Goal: Information Seeking & Learning: Learn about a topic

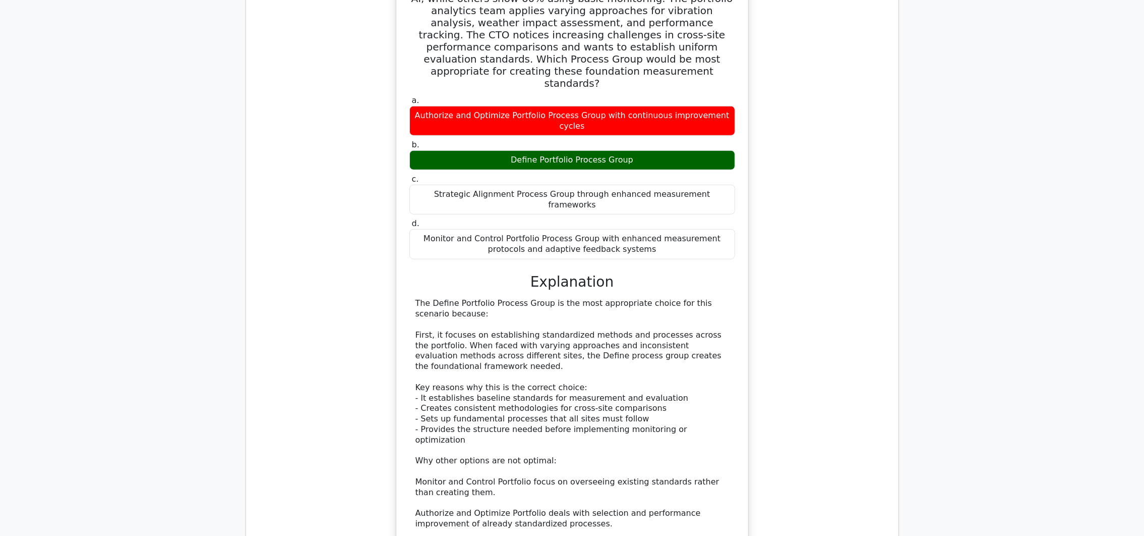
scroll to position [1617, 0]
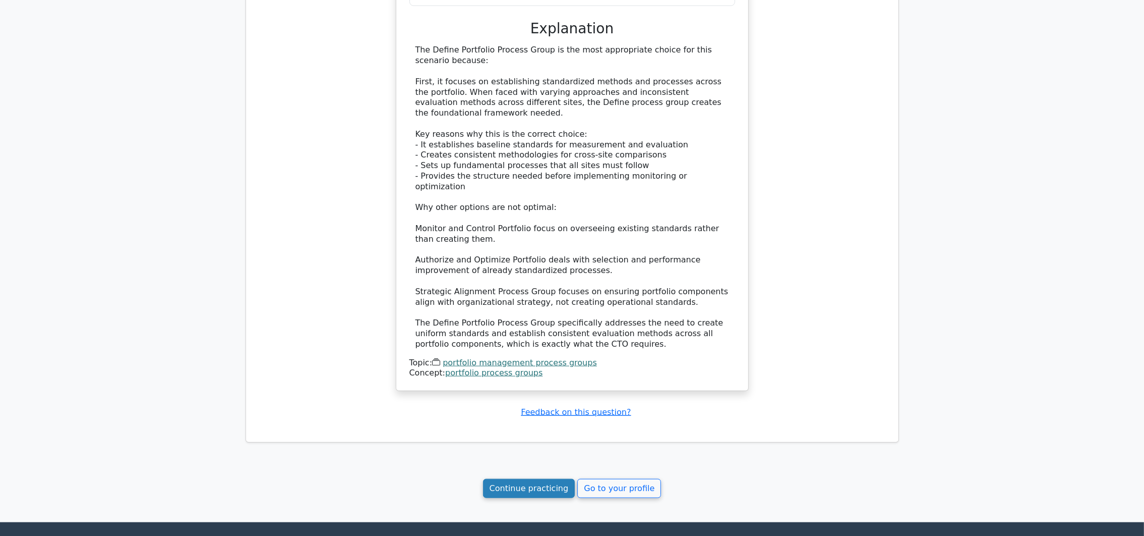
click at [550, 479] on link "Continue practicing" at bounding box center [529, 488] width 92 height 19
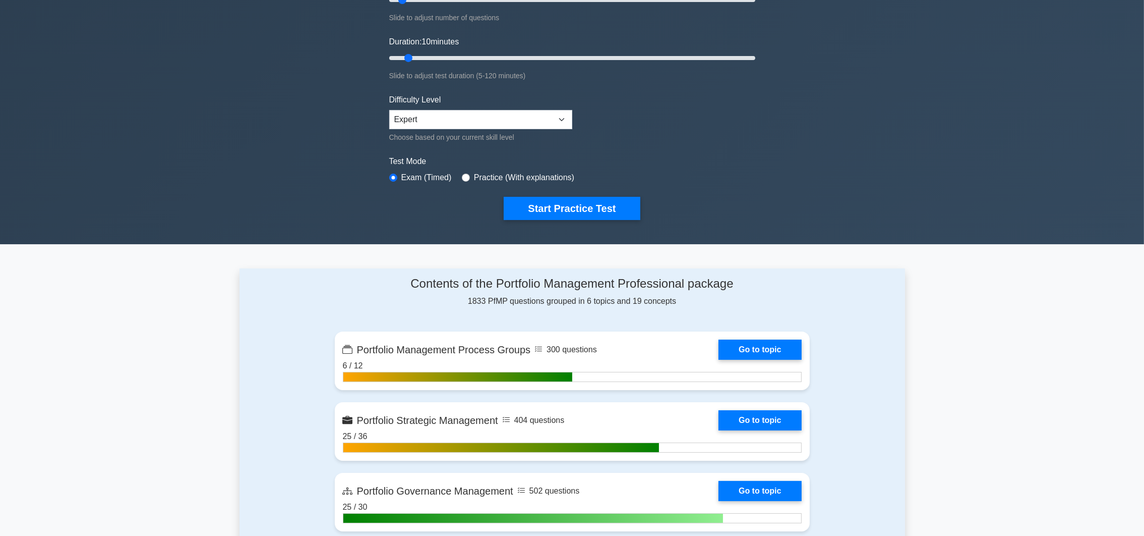
scroll to position [76, 0]
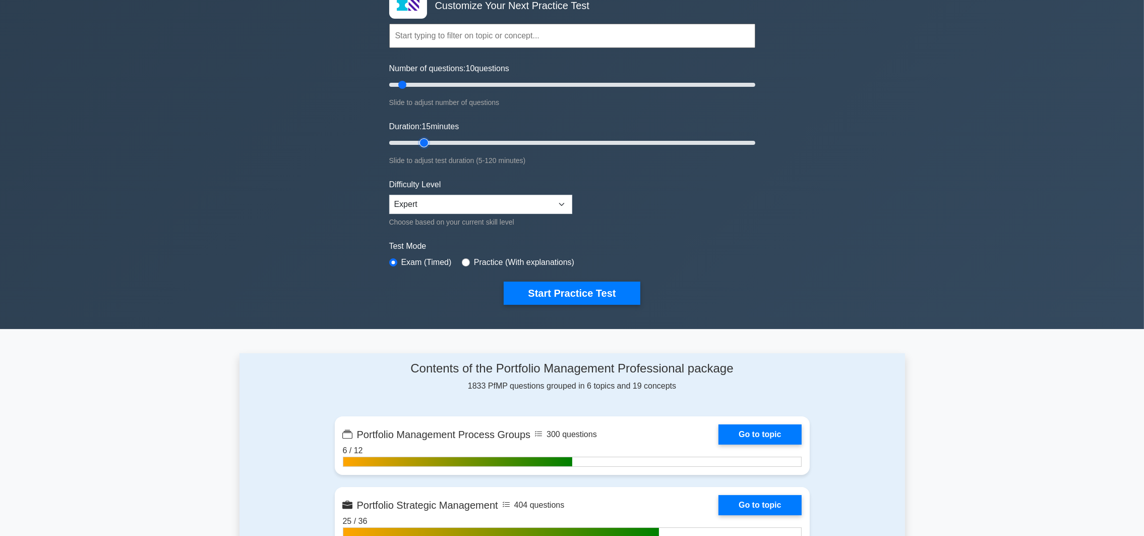
click at [428, 140] on input "Duration: 15 minutes" at bounding box center [572, 143] width 366 height 12
click at [425, 140] on input "Duration: 15 minutes" at bounding box center [572, 143] width 366 height 12
type input "15"
click at [419, 142] on input "Duration: 15 minutes" at bounding box center [572, 143] width 366 height 12
click at [406, 83] on input "Number of questions: 10 questions" at bounding box center [572, 85] width 366 height 12
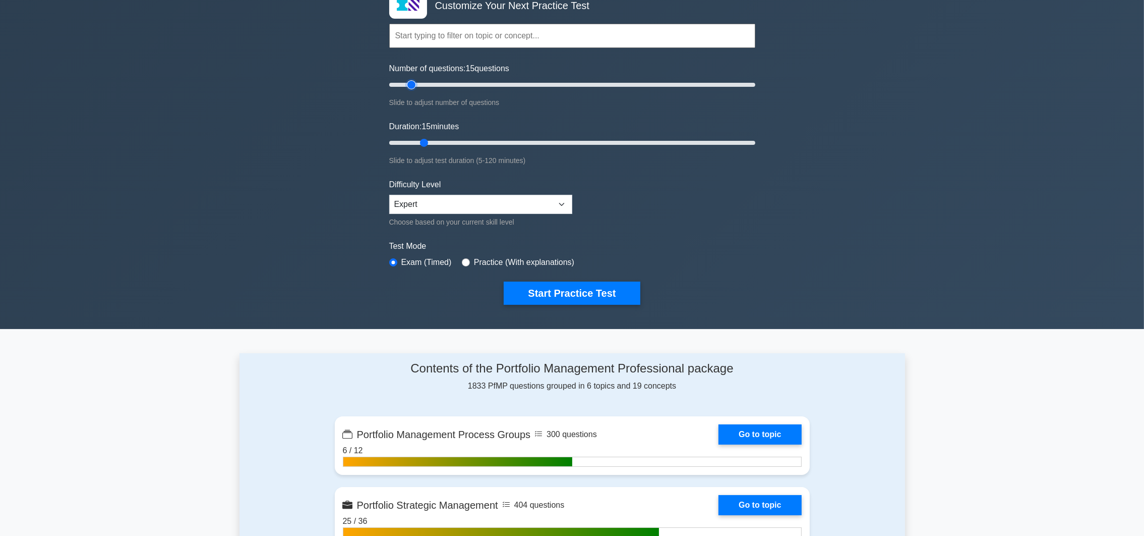
drag, startPoint x: 406, startPoint y: 83, endPoint x: 413, endPoint y: 84, distance: 6.6
type input "15"
click at [413, 84] on input "Number of questions: 15 questions" at bounding box center [572, 85] width 366 height 12
drag, startPoint x: 424, startPoint y: 140, endPoint x: 432, endPoint y: 140, distance: 7.6
type input "20"
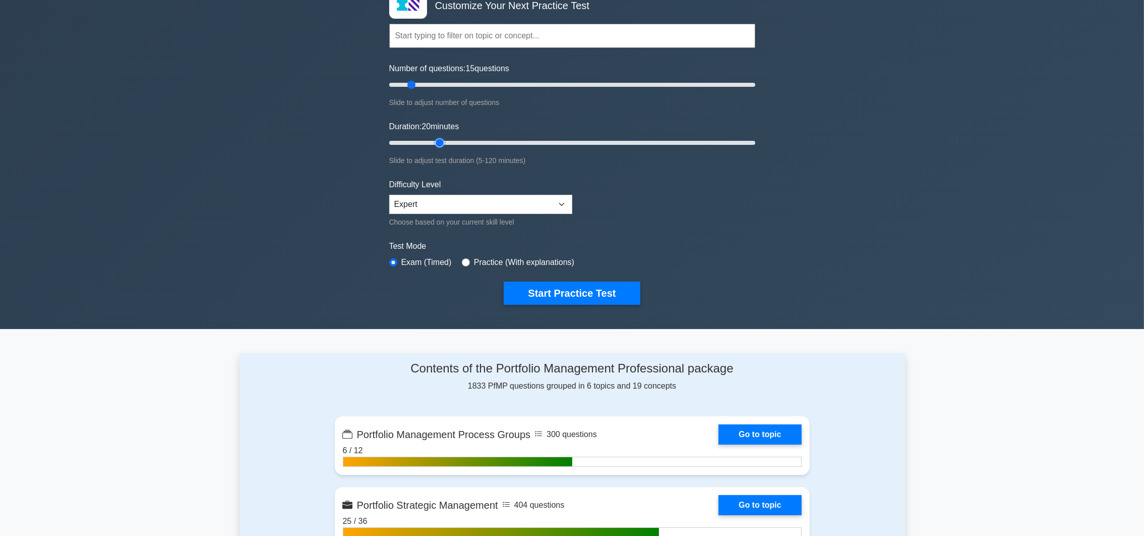
click at [432, 140] on input "Duration: 20 minutes" at bounding box center [572, 143] width 366 height 12
click at [614, 291] on button "Start Practice Test" at bounding box center [572, 292] width 136 height 23
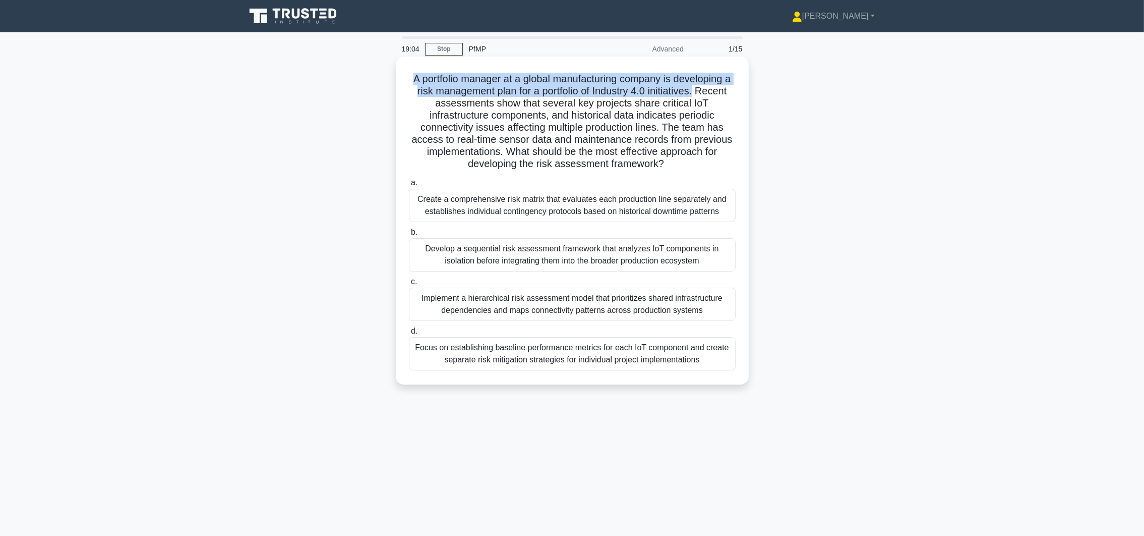
drag, startPoint x: 413, startPoint y: 78, endPoint x: 728, endPoint y: 92, distance: 315.5
click at [728, 92] on h5 "A portfolio manager at a global manufacturing company is developing a risk mana…" at bounding box center [572, 122] width 329 height 98
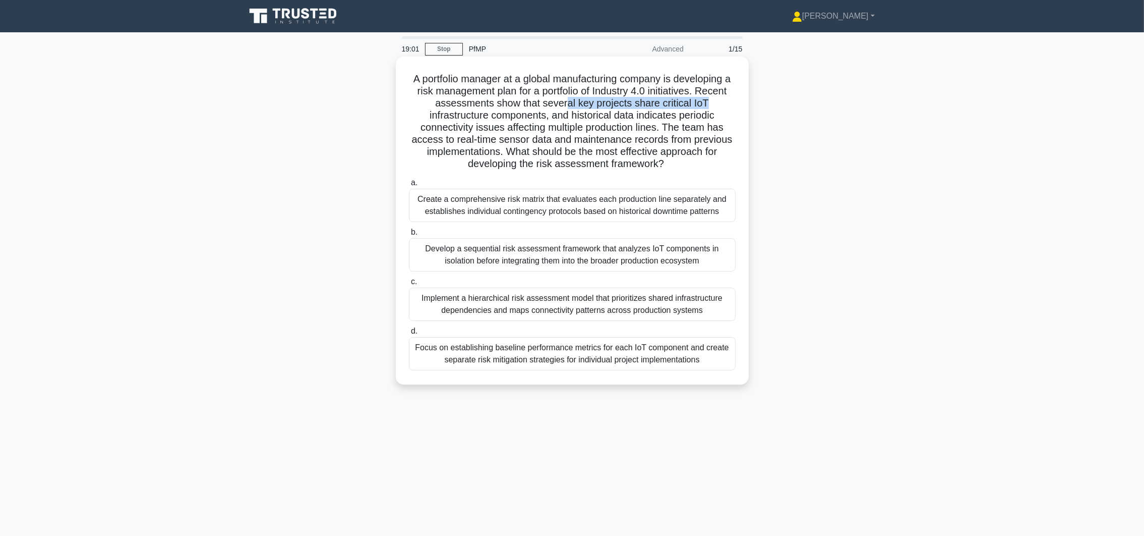
drag, startPoint x: 582, startPoint y: 103, endPoint x: 724, endPoint y: 105, distance: 141.7
click at [724, 105] on h5 "A portfolio manager at a global manufacturing company is developing a risk mana…" at bounding box center [572, 122] width 329 height 98
drag, startPoint x: 550, startPoint y: 118, endPoint x: 596, endPoint y: 104, distance: 47.7
click at [596, 104] on h5 "A portfolio manager at a global manufacturing company is developing a risk mana…" at bounding box center [572, 122] width 329 height 98
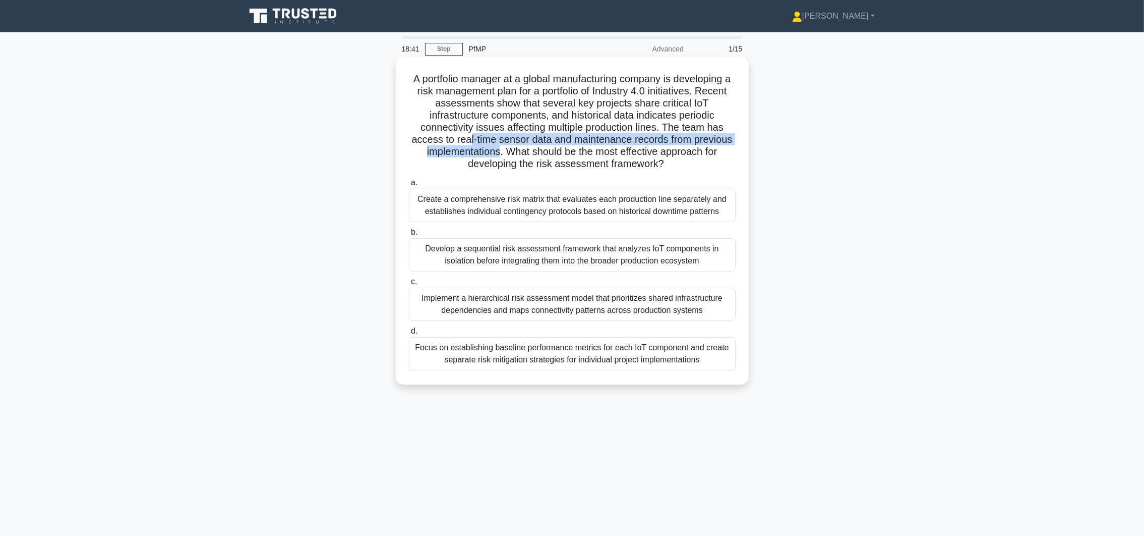
drag, startPoint x: 465, startPoint y: 139, endPoint x: 497, endPoint y: 152, distance: 35.0
click at [497, 152] on h5 "A portfolio manager at a global manufacturing company is developing a risk mana…" at bounding box center [572, 122] width 329 height 98
click at [636, 304] on div "Implement a hierarchical risk assessment model that prioritizes shared infrastr…" at bounding box center [572, 303] width 327 height 33
click at [409, 285] on input "c. Implement a hierarchical risk assessment model that prioritizes shared infra…" at bounding box center [409, 281] width 0 height 7
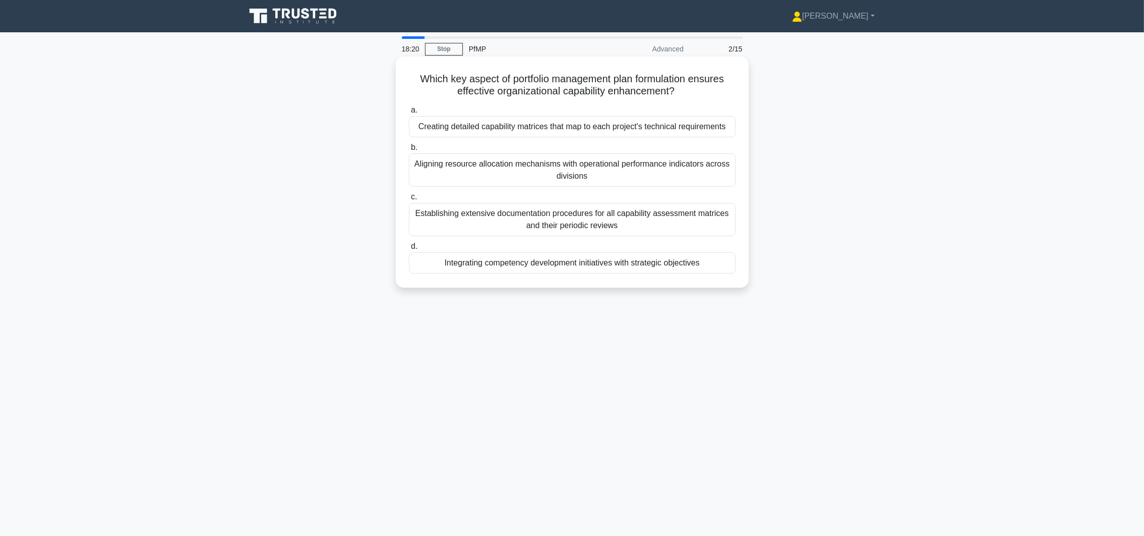
drag, startPoint x: 418, startPoint y: 78, endPoint x: 707, endPoint y: 86, distance: 288.6
click at [707, 86] on h5 "Which key aspect of portfolio management plan formulation ensures effective org…" at bounding box center [572, 85] width 329 height 25
click at [716, 265] on div "Integrating competency development initiatives with strategic objectives" at bounding box center [572, 262] width 327 height 21
click at [409, 250] on input "d. Integrating competency development initiatives with strategic objectives" at bounding box center [409, 246] width 0 height 7
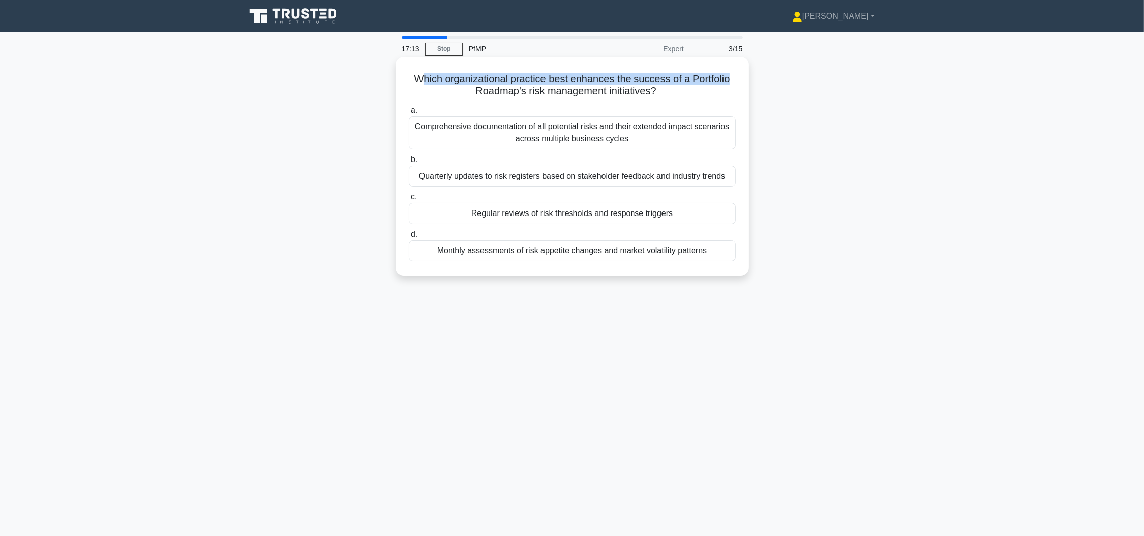
drag, startPoint x: 417, startPoint y: 80, endPoint x: 730, endPoint y: 79, distance: 313.7
click at [730, 79] on h5 "Which organizational practice best enhances the success of a Portfolio Roadmap'…" at bounding box center [572, 85] width 329 height 25
drag, startPoint x: 482, startPoint y: 91, endPoint x: 661, endPoint y: 96, distance: 179.1
click at [661, 96] on h5 "Which organizational practice best enhances the success of a Portfolio Roadmap'…" at bounding box center [572, 85] width 329 height 25
click at [525, 219] on div "Regular reviews of risk thresholds and response triggers" at bounding box center [572, 213] width 327 height 21
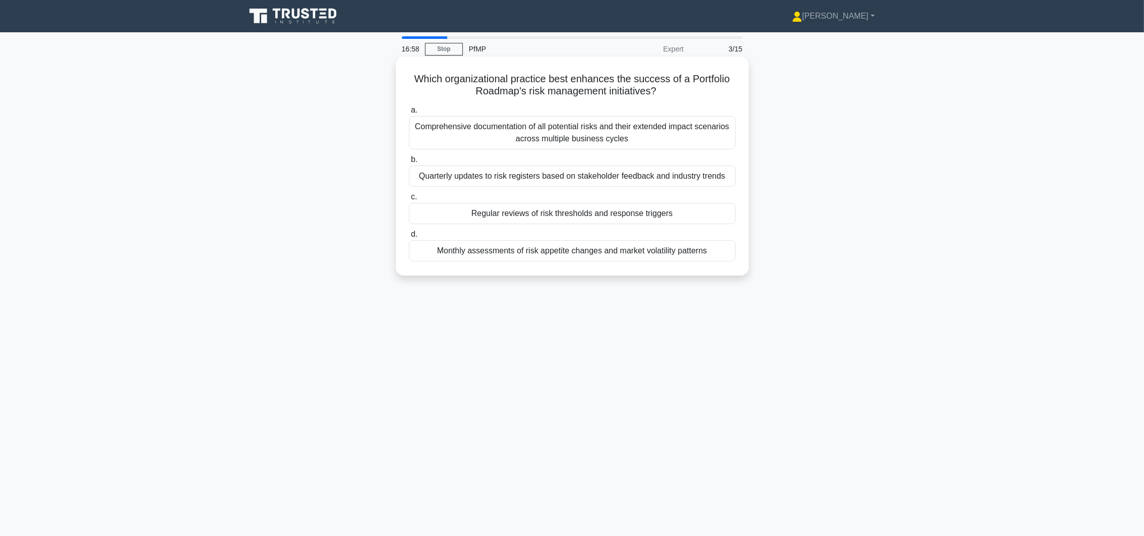
click at [409, 200] on input "c. Regular reviews of risk thresholds and response triggers" at bounding box center [409, 197] width 0 height 7
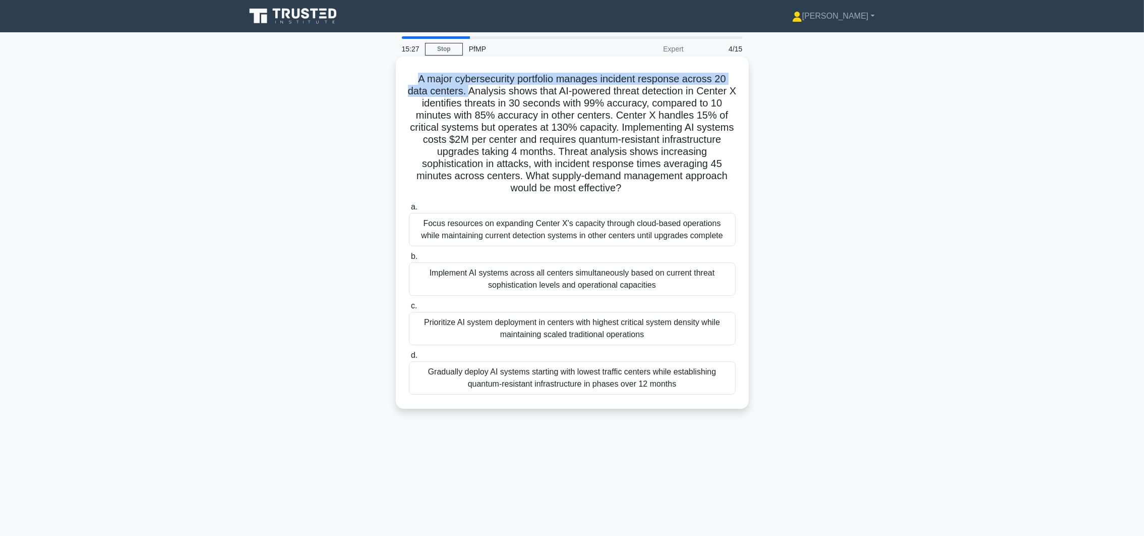
drag, startPoint x: 416, startPoint y: 78, endPoint x: 471, endPoint y: 91, distance: 56.0
click at [471, 91] on h5 "A major cybersecurity portfolio manages incident response across 20 data center…" at bounding box center [572, 134] width 329 height 122
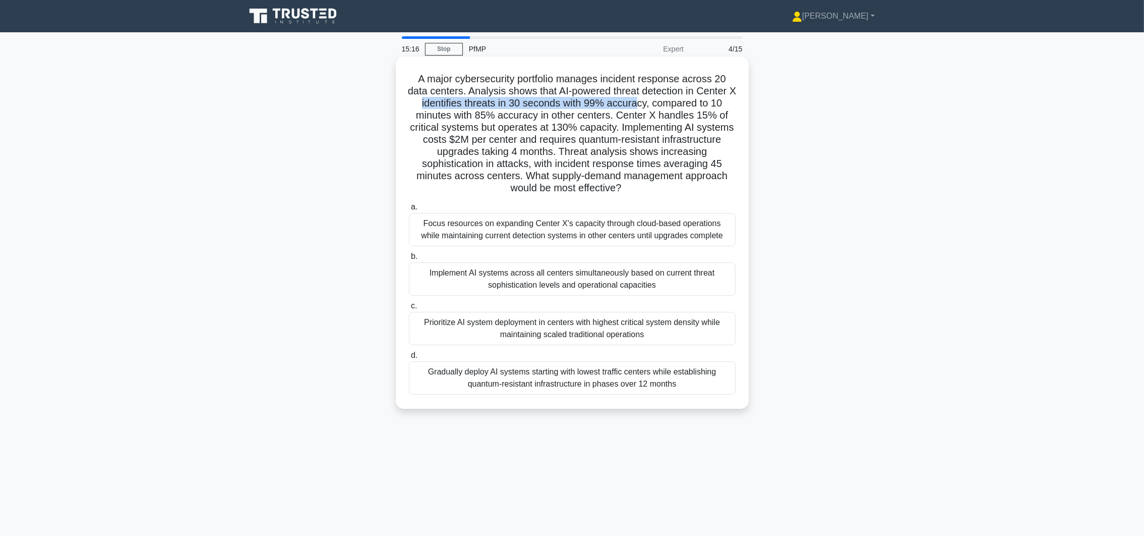
drag, startPoint x: 419, startPoint y: 104, endPoint x: 640, endPoint y: 104, distance: 221.9
click at [640, 104] on h5 "A major cybersecurity portfolio manages incident response across 20 data center…" at bounding box center [572, 134] width 329 height 122
drag, startPoint x: 430, startPoint y: 116, endPoint x: 619, endPoint y: 118, distance: 188.6
click at [619, 118] on h5 "A major cybersecurity portfolio manages incident response across 20 data center…" at bounding box center [572, 134] width 329 height 122
click at [470, 138] on h5 "A major cybersecurity portfolio manages incident response across 20 data center…" at bounding box center [572, 134] width 329 height 122
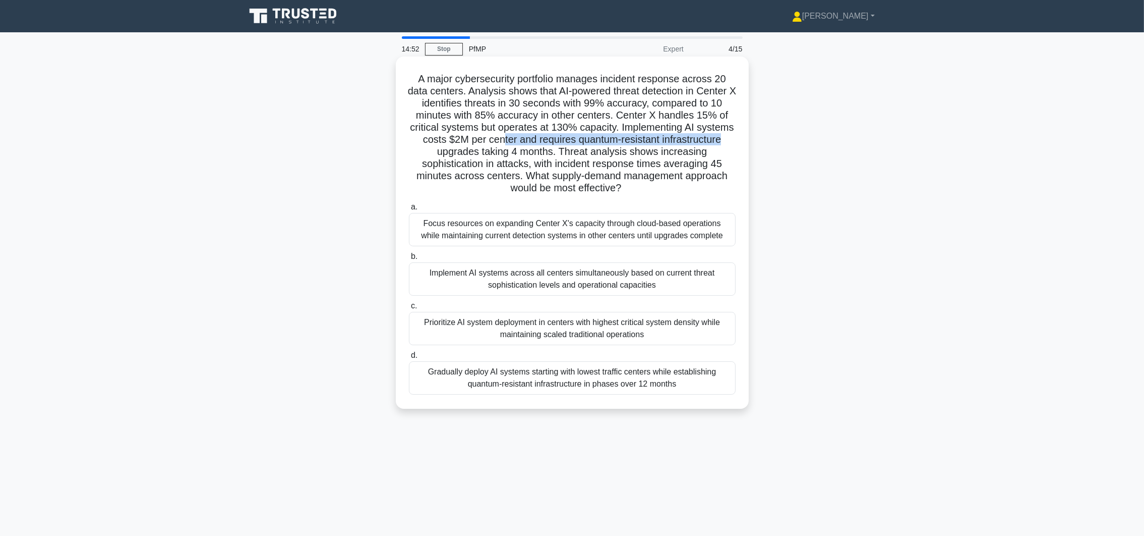
drag, startPoint x: 499, startPoint y: 138, endPoint x: 742, endPoint y: 142, distance: 243.1
click at [742, 142] on div "A major cybersecurity portfolio manages incident response across 20 data center…" at bounding box center [572, 233] width 345 height 344
drag, startPoint x: 553, startPoint y: 153, endPoint x: 623, endPoint y: 125, distance: 75.1
click at [623, 125] on h5 "A major cybersecurity portfolio manages incident response across 20 data center…" at bounding box center [572, 134] width 329 height 122
click at [676, 378] on div "Gradually deploy AI systems starting with lowest traffic centers while establis…" at bounding box center [572, 377] width 327 height 33
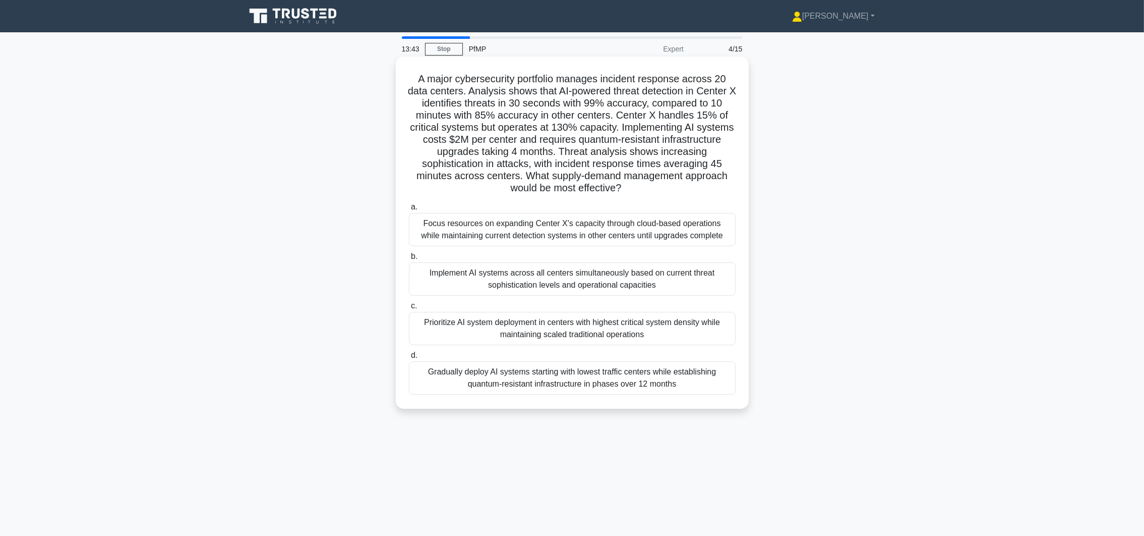
click at [409, 359] on input "d. Gradually deploy AI systems starting with lowest traffic centers while estab…" at bounding box center [409, 355] width 0 height 7
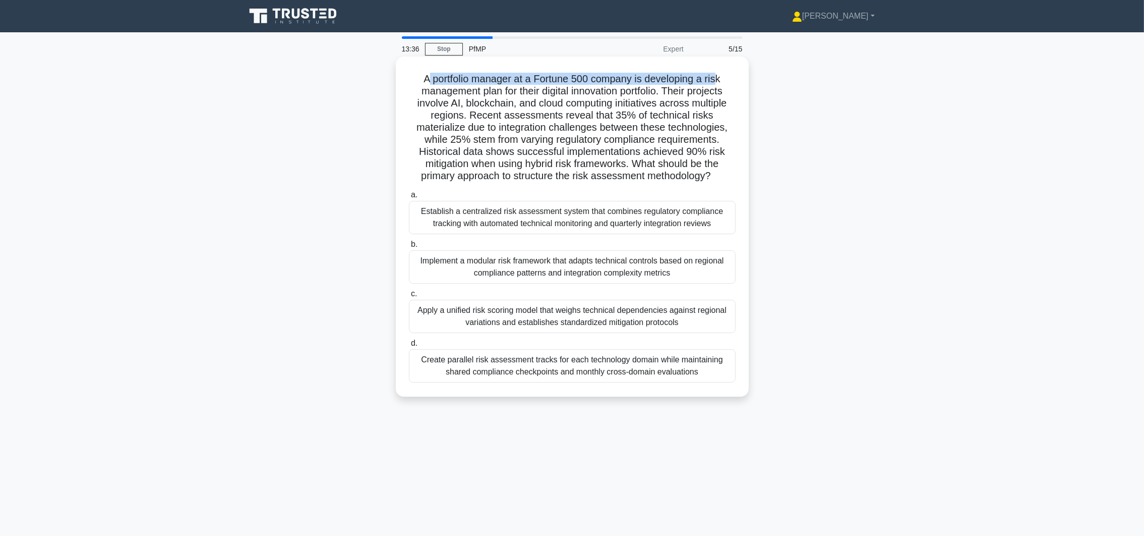
drag, startPoint x: 424, startPoint y: 78, endPoint x: 718, endPoint y: 76, distance: 294.0
click at [718, 76] on h5 "A portfolio manager at a Fortune 500 company is developing a risk management pl…" at bounding box center [572, 128] width 329 height 110
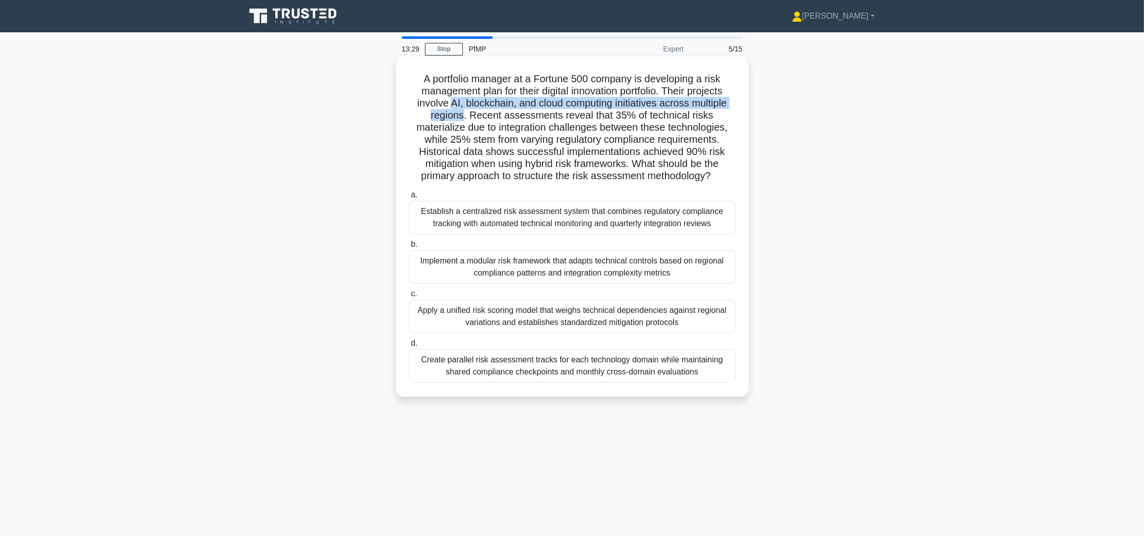
drag, startPoint x: 450, startPoint y: 102, endPoint x: 465, endPoint y: 110, distance: 17.6
click at [465, 110] on h5 "A portfolio manager at a Fortune 500 company is developing a risk management pl…" at bounding box center [572, 128] width 329 height 110
drag, startPoint x: 465, startPoint y: 110, endPoint x: 473, endPoint y: 112, distance: 7.3
click at [473, 112] on h5 "A portfolio manager at a Fortune 500 company is developing a risk management pl…" at bounding box center [572, 128] width 329 height 110
drag, startPoint x: 474, startPoint y: 113, endPoint x: 719, endPoint y: 173, distance: 252.5
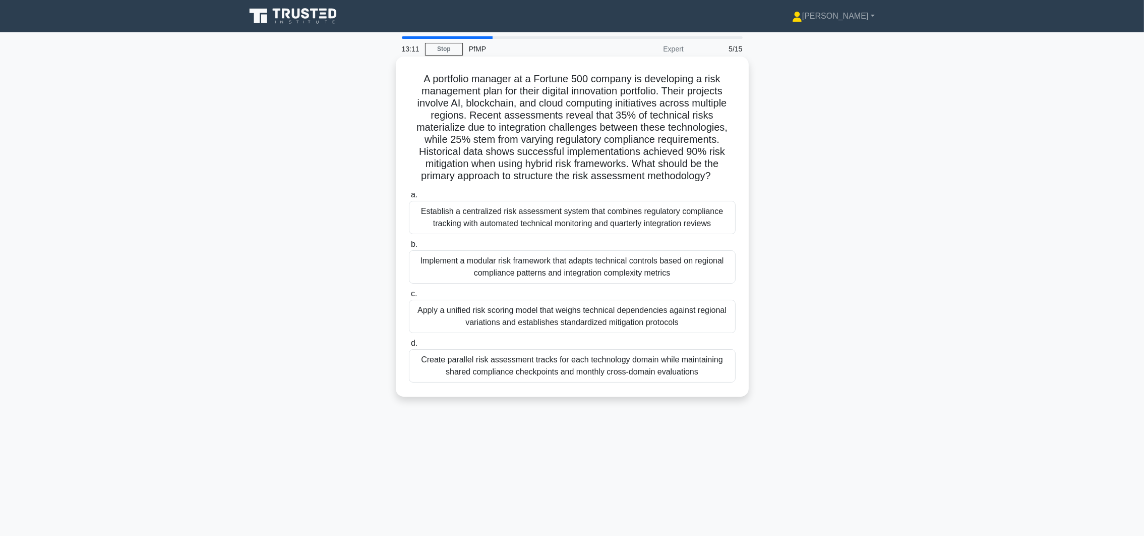
click at [719, 173] on h5 "A portfolio manager at a Fortune 500 company is developing a risk management pl…" at bounding box center [572, 128] width 329 height 110
click at [676, 273] on div "Implement a modular risk framework that adapts technical controls based on regi…" at bounding box center [572, 266] width 327 height 33
click at [409, 248] on input "b. Implement a modular risk framework that adapts technical controls based on r…" at bounding box center [409, 244] width 0 height 7
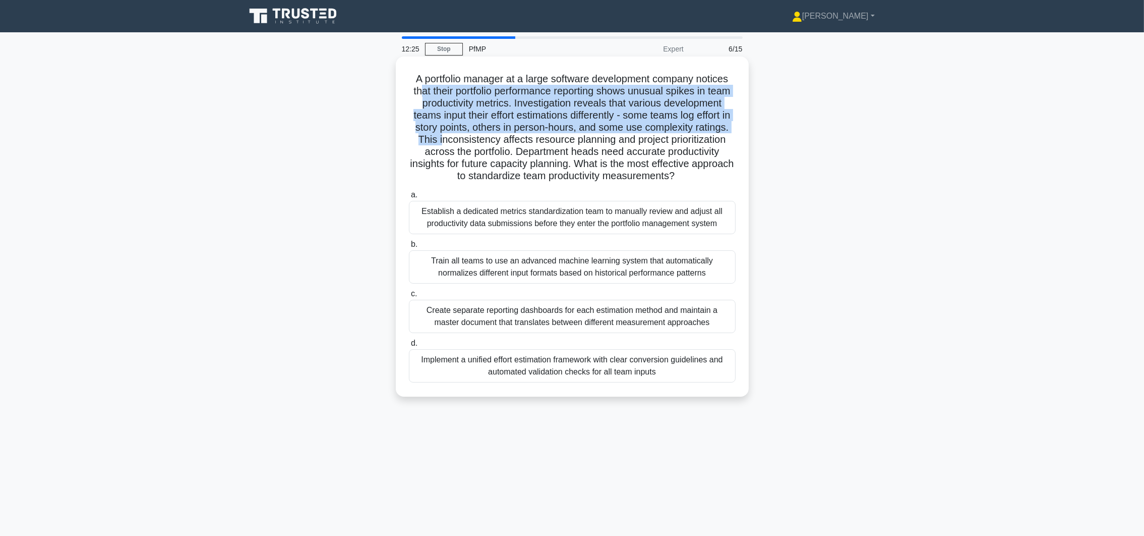
drag, startPoint x: 429, startPoint y: 86, endPoint x: 531, endPoint y: 139, distance: 114.6
click at [531, 139] on h5 "A portfolio manager at a large software development company notices that their …" at bounding box center [572, 128] width 329 height 110
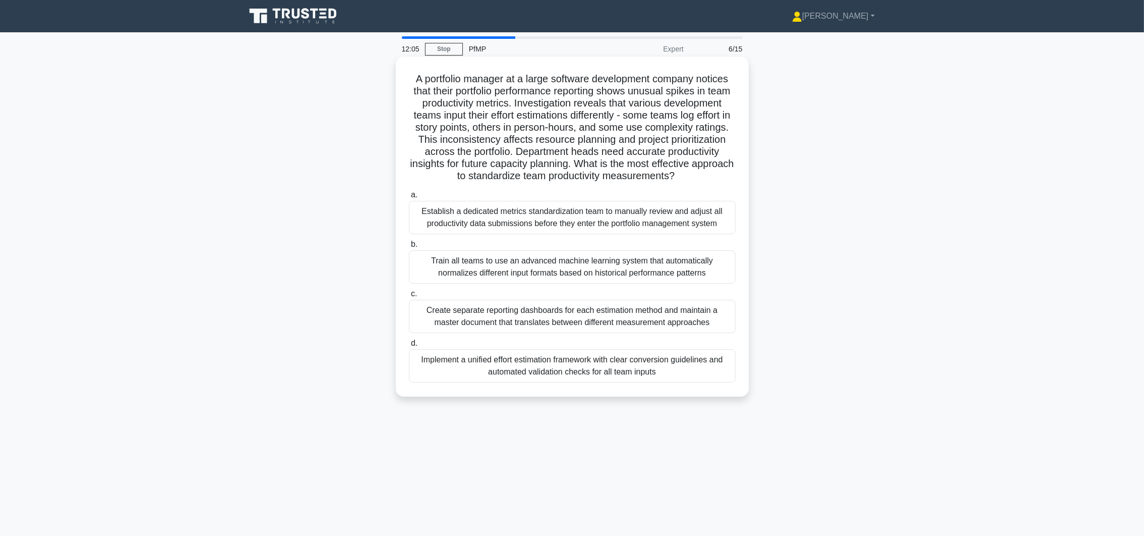
click at [661, 382] on div "Implement a unified effort estimation framework with clear conversion guideline…" at bounding box center [572, 365] width 327 height 33
click at [409, 346] on input "d. Implement a unified effort estimation framework with clear conversion guidel…" at bounding box center [409, 343] width 0 height 7
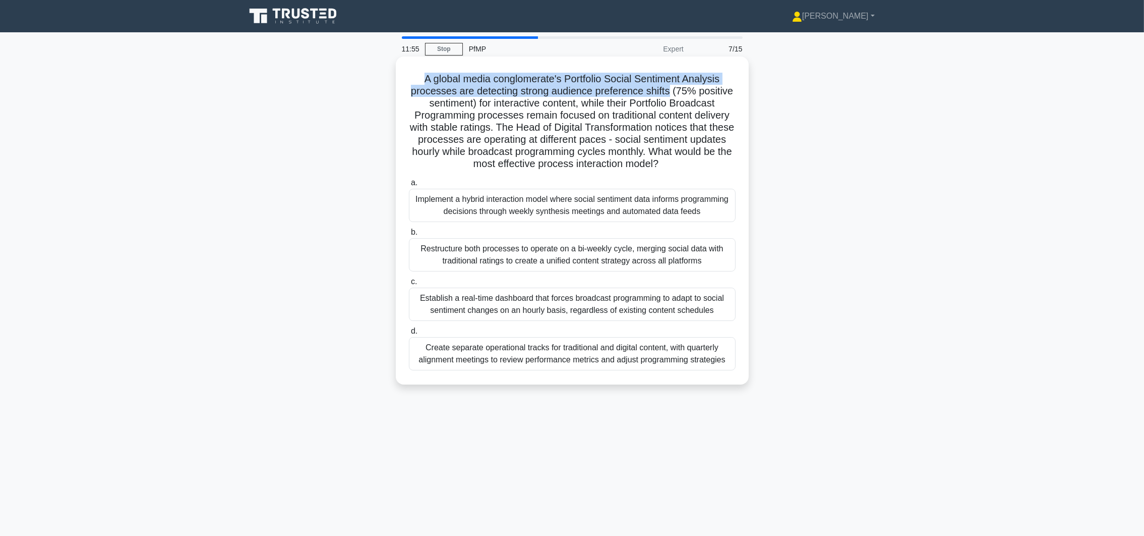
drag, startPoint x: 420, startPoint y: 80, endPoint x: 670, endPoint y: 94, distance: 250.5
click at [670, 94] on h5 "A global media conglomerate's Portfolio Social Sentiment Analysis processes are…" at bounding box center [572, 122] width 329 height 98
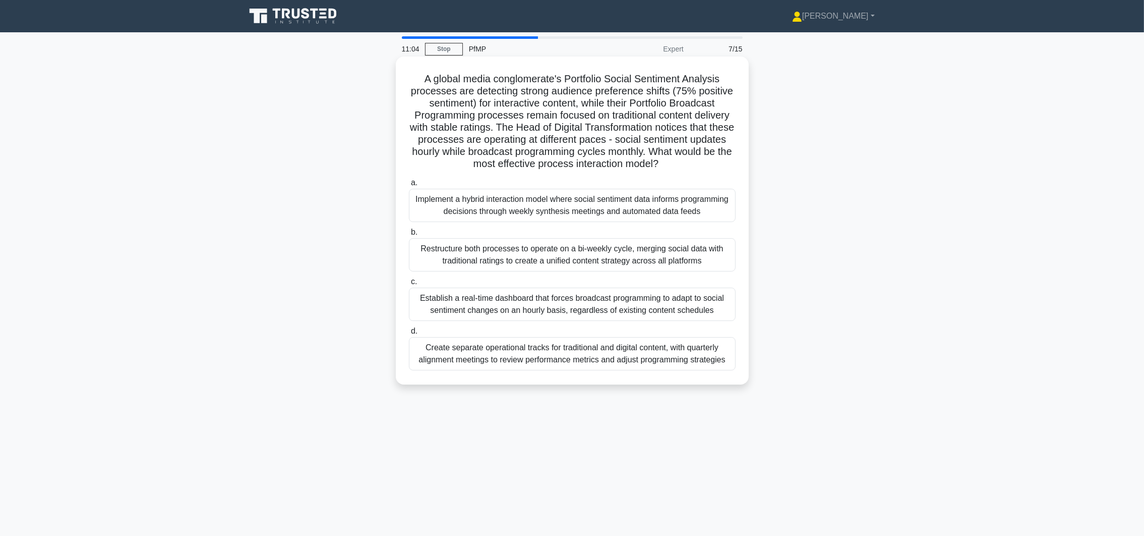
click at [616, 308] on div "Establish a real-time dashboard that forces broadcast programming to adapt to s…" at bounding box center [572, 303] width 327 height 33
click at [409, 285] on input "c. Establish a real-time dashboard that forces broadcast programming to adapt t…" at bounding box center [409, 281] width 0 height 7
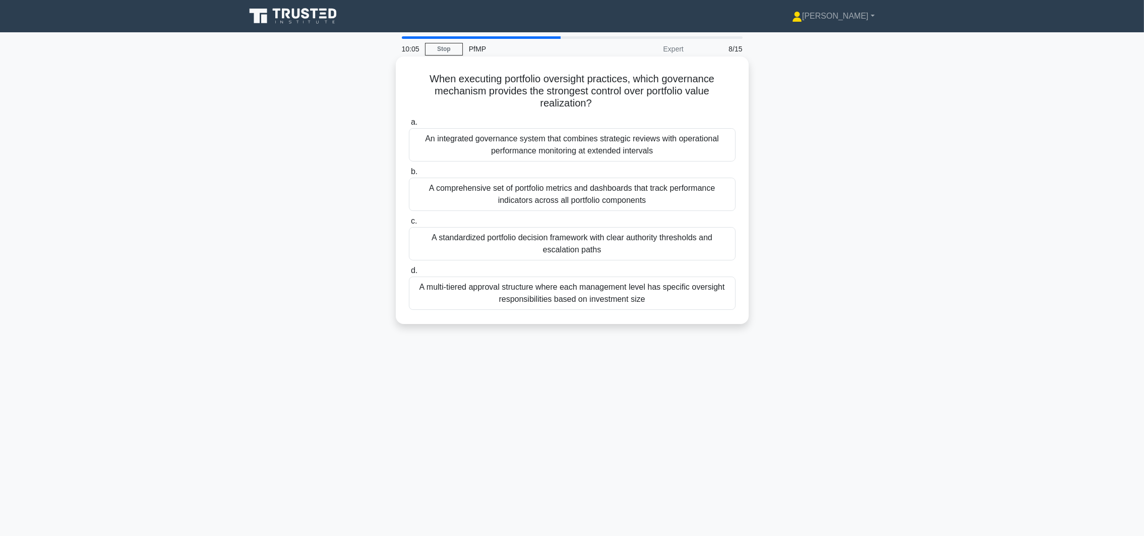
click at [652, 147] on div "An integrated governance system that combines strategic reviews with operationa…" at bounding box center [572, 144] width 327 height 33
click at [409, 126] on input "a. An integrated governance system that combines strategic reviews with operati…" at bounding box center [409, 122] width 0 height 7
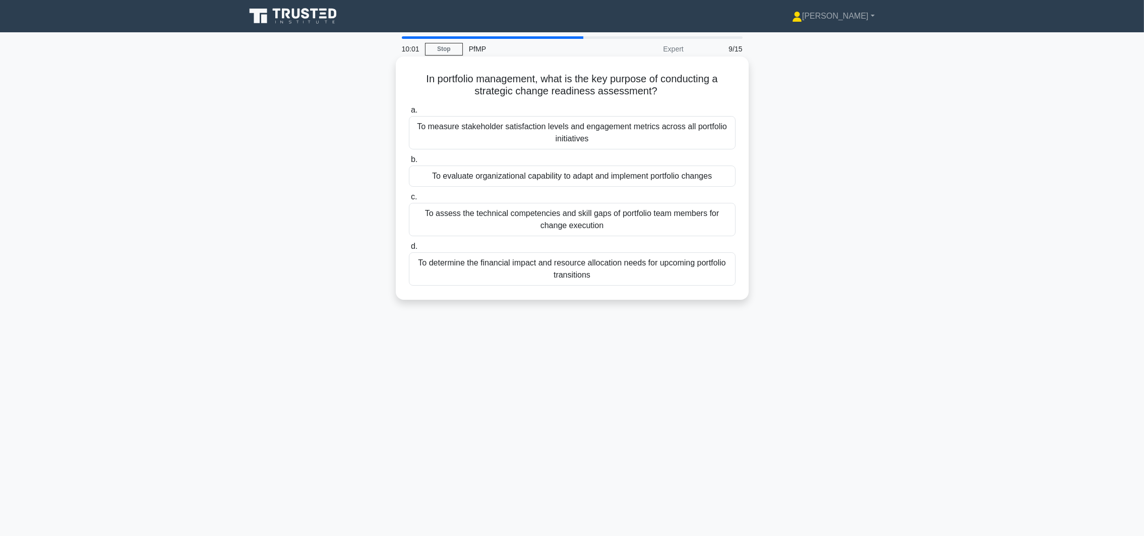
drag, startPoint x: 421, startPoint y: 74, endPoint x: 673, endPoint y: 88, distance: 252.6
click at [673, 88] on h5 "In portfolio management, what is the key purpose of conducting a strategic chan…" at bounding box center [572, 85] width 329 height 25
click at [497, 96] on h5 "In portfolio management, what is the key purpose of conducting a strategic chan…" at bounding box center [572, 85] width 329 height 25
drag, startPoint x: 482, startPoint y: 92, endPoint x: 659, endPoint y: 91, distance: 177.0
click at [659, 91] on h5 "In portfolio management, what is the key purpose of conducting a strategic chan…" at bounding box center [572, 85] width 329 height 25
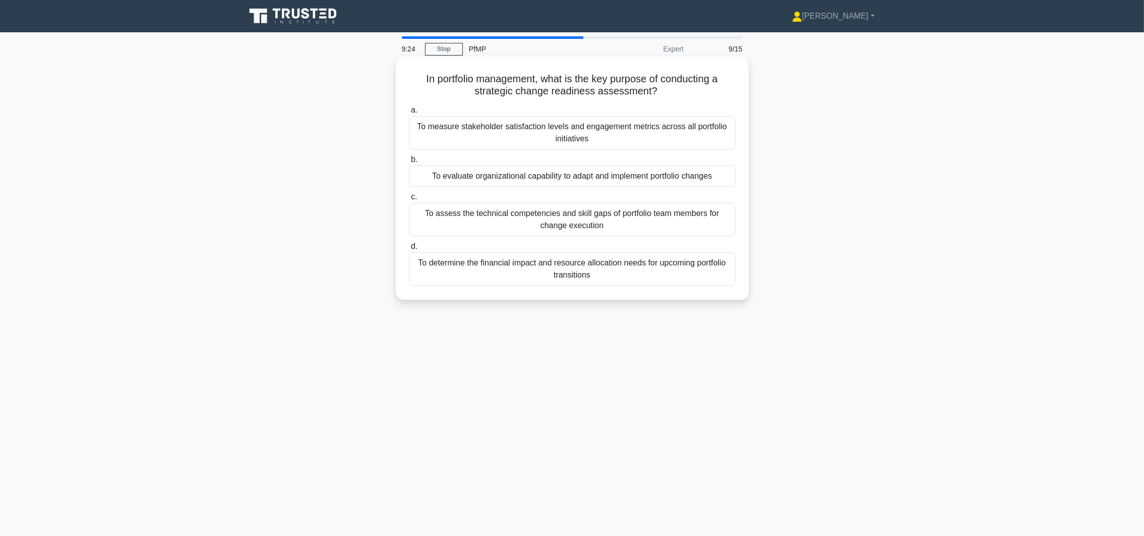
click at [687, 178] on div "To evaluate organizational capability to adapt and implement portfolio changes" at bounding box center [572, 175] width 327 height 21
click at [409, 163] on input "b. To evaluate organizational capability to adapt and implement portfolio chang…" at bounding box center [409, 159] width 0 height 7
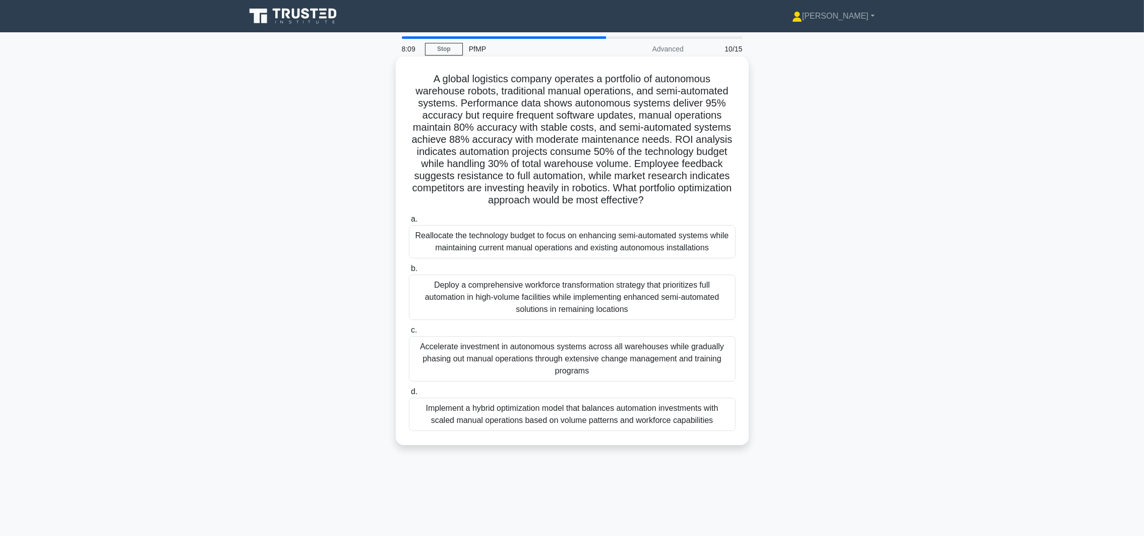
click at [545, 419] on div "Implement a hybrid optimization model that balances automation investments with…" at bounding box center [572, 413] width 327 height 33
click at [409, 395] on input "d. Implement a hybrid optimization model that balances automation investments w…" at bounding box center [409, 391] width 0 height 7
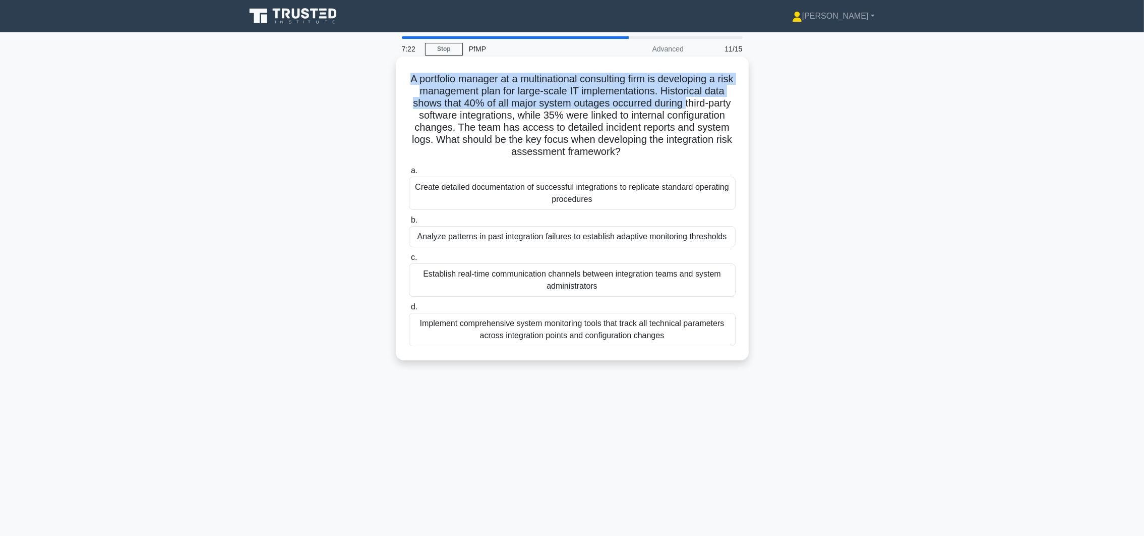
drag, startPoint x: 412, startPoint y: 80, endPoint x: 709, endPoint y: 102, distance: 297.9
click at [709, 102] on h5 "A portfolio manager at a multinational consulting firm is developing a risk man…" at bounding box center [572, 116] width 329 height 86
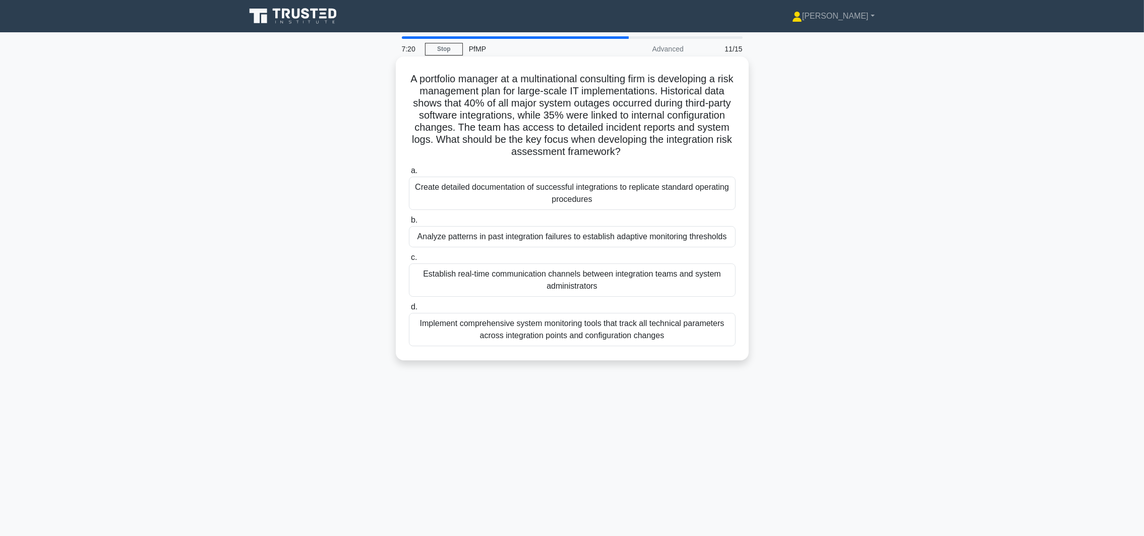
drag, startPoint x: 709, startPoint y: 102, endPoint x: 612, endPoint y: 110, distance: 97.7
click at [612, 110] on h5 "A portfolio manager at a multinational consulting firm is developing a risk man…" at bounding box center [572, 116] width 329 height 86
drag, startPoint x: 445, startPoint y: 116, endPoint x: 519, endPoint y: 119, distance: 74.2
click at [519, 119] on h5 "A portfolio manager at a multinational consulting firm is developing a risk man…" at bounding box center [572, 116] width 329 height 86
drag, startPoint x: 519, startPoint y: 119, endPoint x: 631, endPoint y: 119, distance: 111.5
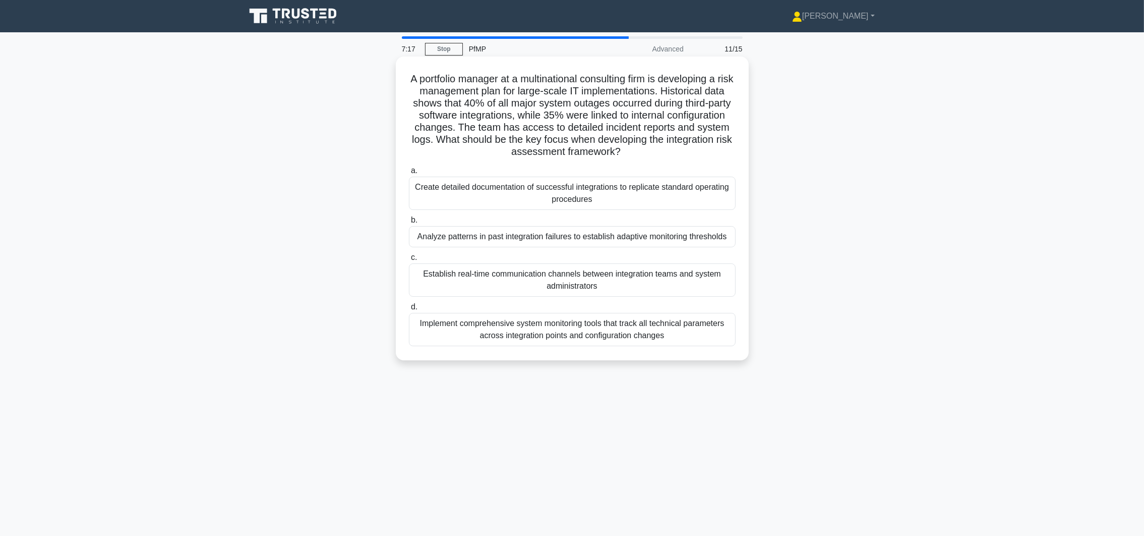
click at [631, 119] on h5 "A portfolio manager at a multinational consulting firm is developing a risk man…" at bounding box center [572, 116] width 329 height 86
drag, startPoint x: 425, startPoint y: 126, endPoint x: 505, endPoint y: 126, distance: 80.2
click at [505, 126] on h5 "A portfolio manager at a multinational consulting firm is developing a risk man…" at bounding box center [572, 116] width 329 height 86
drag, startPoint x: 505, startPoint y: 126, endPoint x: 723, endPoint y: 149, distance: 219.1
click at [723, 149] on h5 "A portfolio manager at a multinational consulting firm is developing a risk man…" at bounding box center [572, 116] width 329 height 86
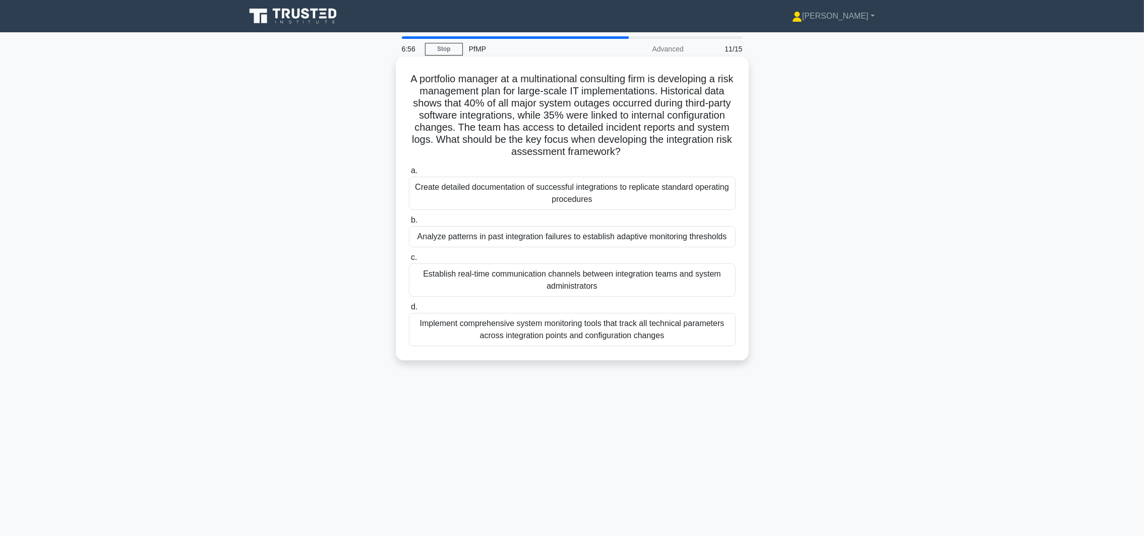
click at [670, 240] on div "Analyze patterns in past integration failures to establish adaptive monitoring …" at bounding box center [572, 236] width 327 height 21
click at [409, 223] on input "b. Analyze patterns in past integration failures to establish adaptive monitori…" at bounding box center [409, 220] width 0 height 7
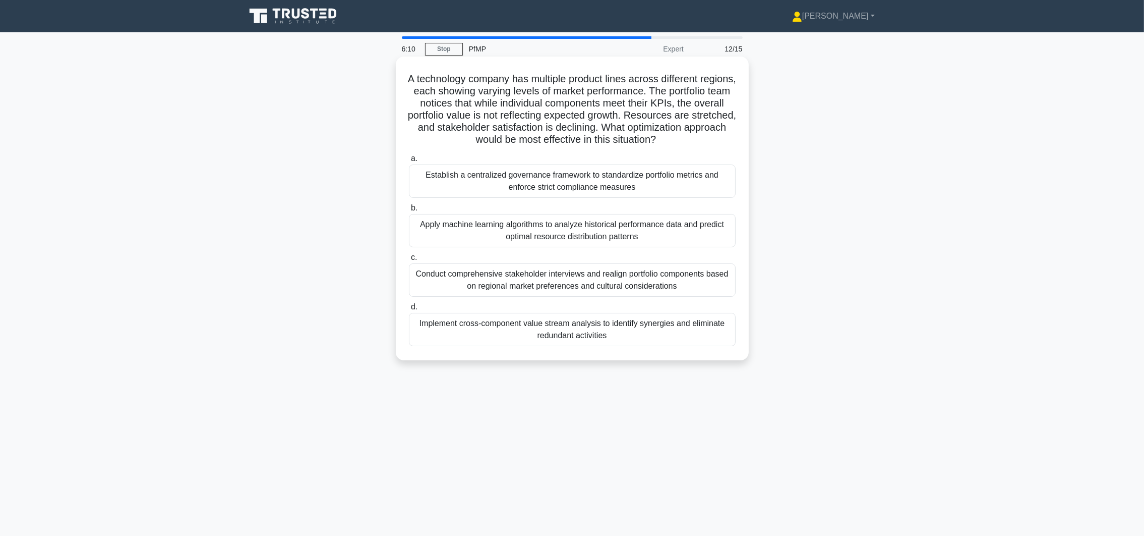
click at [646, 336] on div "Implement cross-component value stream analysis to identify synergies and elimi…" at bounding box center [572, 329] width 327 height 33
click at [409, 310] on input "d. Implement cross-component value stream analysis to identify synergies and el…" at bounding box center [409, 307] width 0 height 7
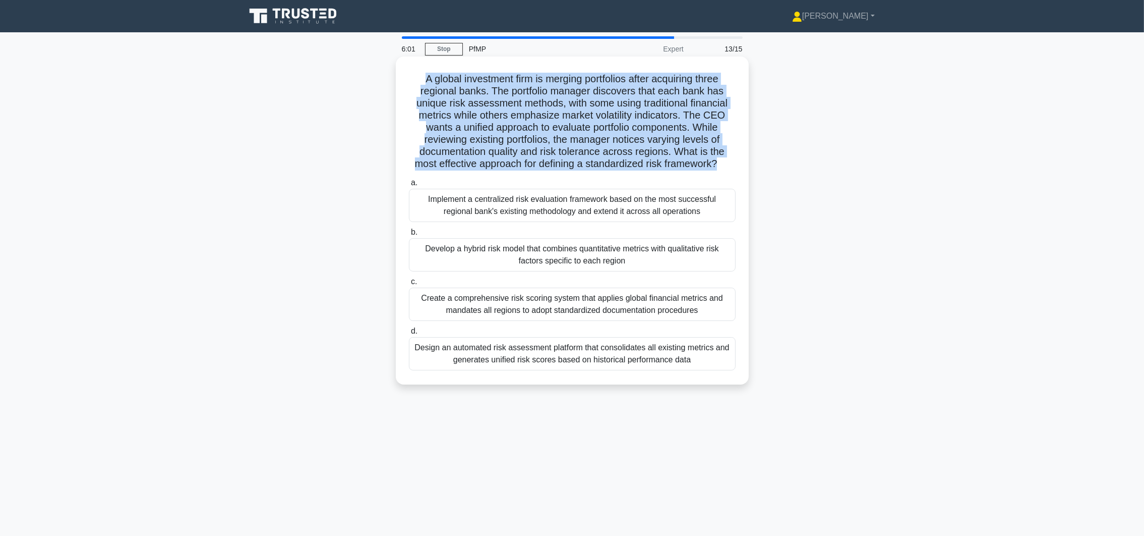
drag, startPoint x: 421, startPoint y: 80, endPoint x: 720, endPoint y: 165, distance: 310.3
click at [720, 165] on h5 "A global investment firm is merging portfolios after acquiring three regional b…" at bounding box center [572, 122] width 329 height 98
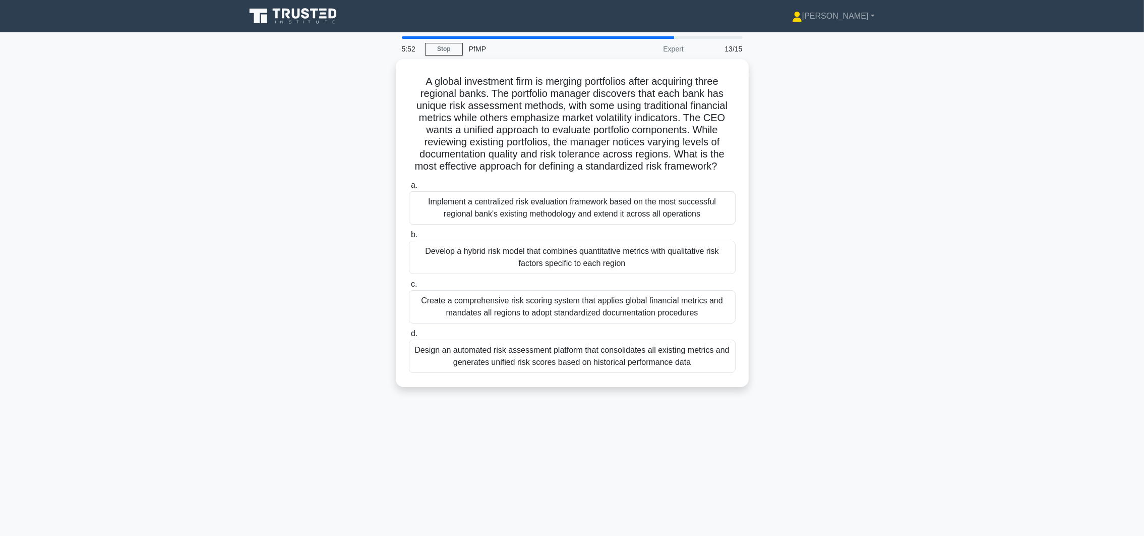
click at [972, 370] on main "5:52 Stop PfMP Expert 13/15 A global investment firm is merging portfolios afte…" at bounding box center [572, 288] width 1144 height 512
click at [634, 252] on div "Develop a hybrid risk model that combines quantitative metrics with qualitative…" at bounding box center [572, 254] width 327 height 33
click at [409, 236] on input "b. Develop a hybrid risk model that combines quantitative metrics with qualitat…" at bounding box center [409, 232] width 0 height 7
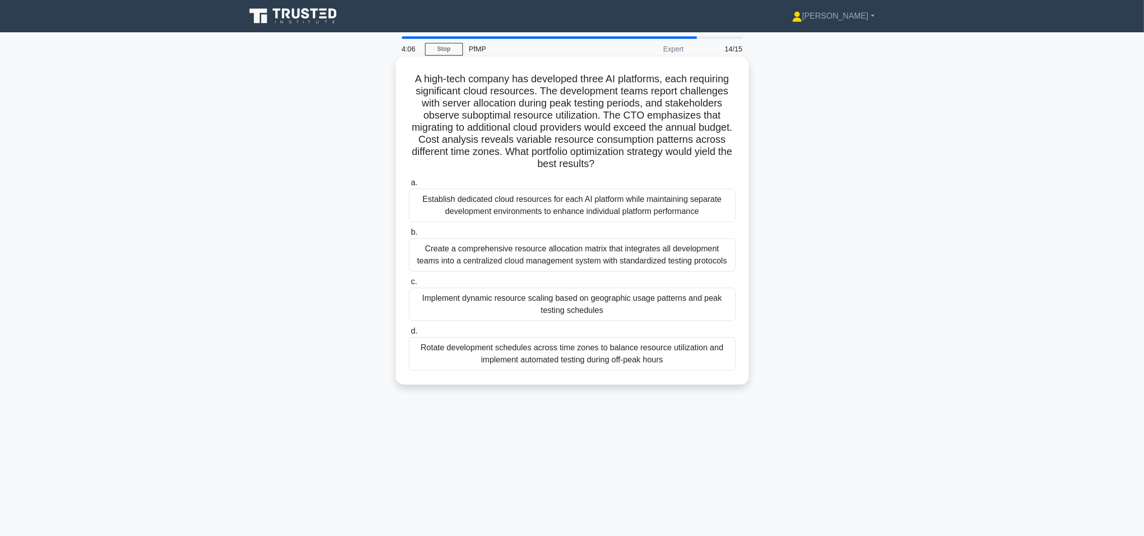
click at [626, 307] on div "Implement dynamic resource scaling based on geographic usage patterns and peak …" at bounding box center [572, 303] width 327 height 33
click at [409, 285] on input "c. Implement dynamic resource scaling based on geographic usage patterns and pe…" at bounding box center [409, 281] width 0 height 7
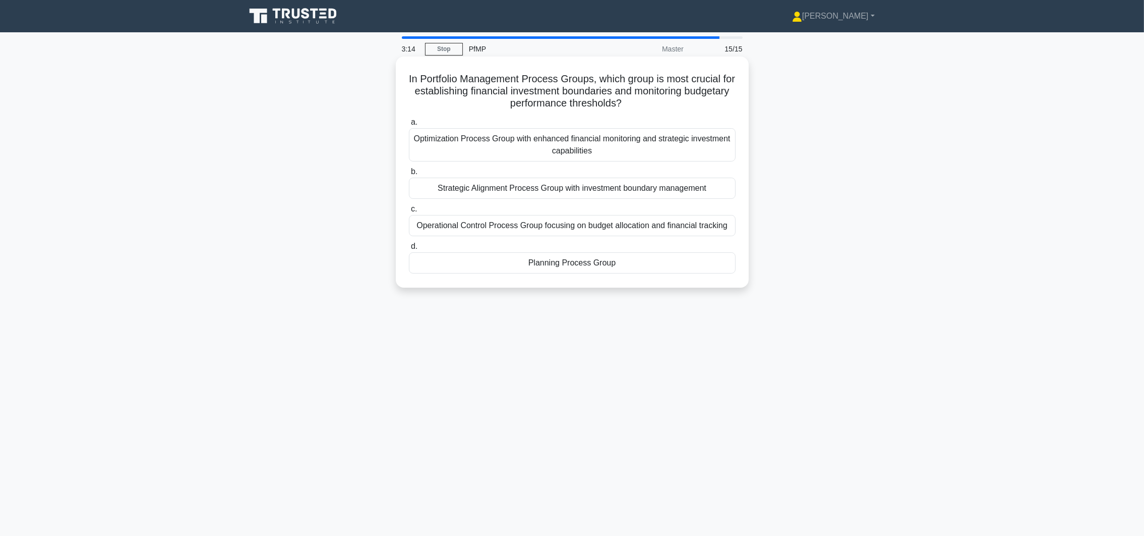
drag, startPoint x: 541, startPoint y: 86, endPoint x: 704, endPoint y: 99, distance: 163.9
click at [704, 99] on h5 "In Portfolio Management Process Groups, which group is most crucial for establi…" at bounding box center [572, 91] width 329 height 37
click at [634, 271] on div "Planning Process Group" at bounding box center [572, 262] width 327 height 21
click at [409, 250] on input "d. Planning Process Group" at bounding box center [409, 246] width 0 height 7
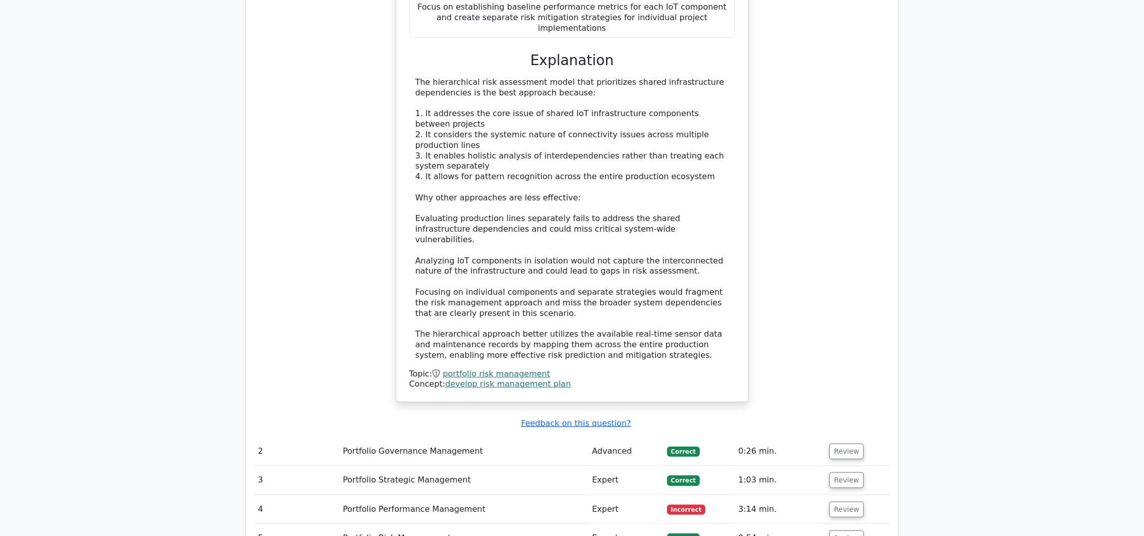
scroll to position [1135, 0]
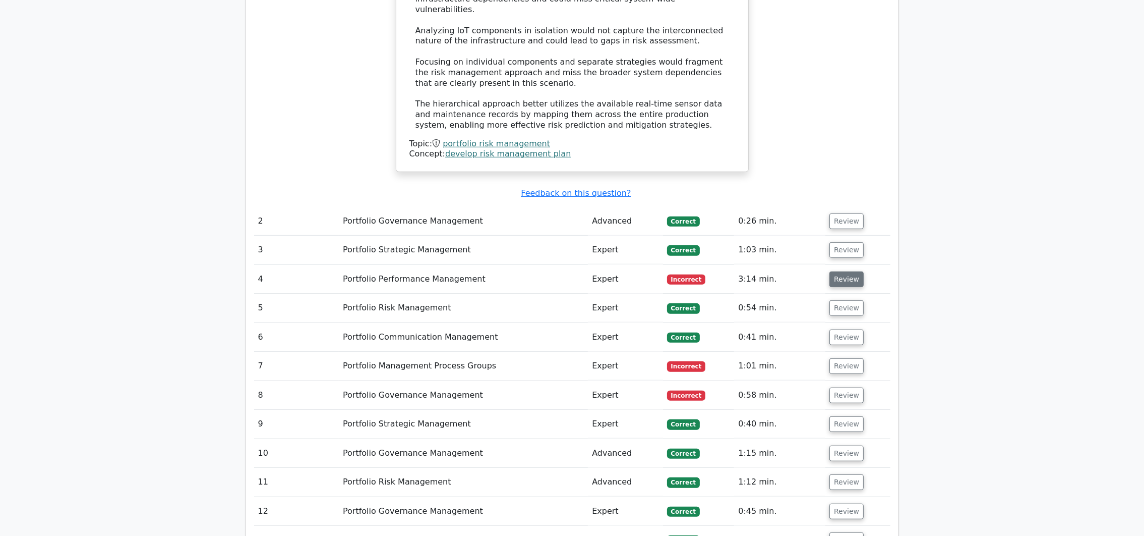
click at [833, 271] on button "Review" at bounding box center [847, 279] width 34 height 16
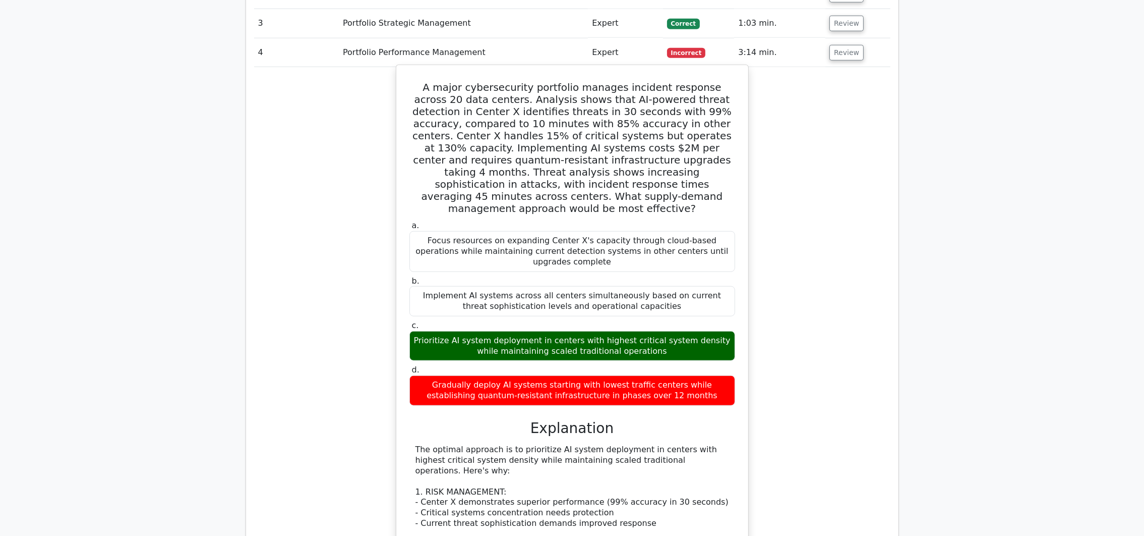
scroll to position [1512, 0]
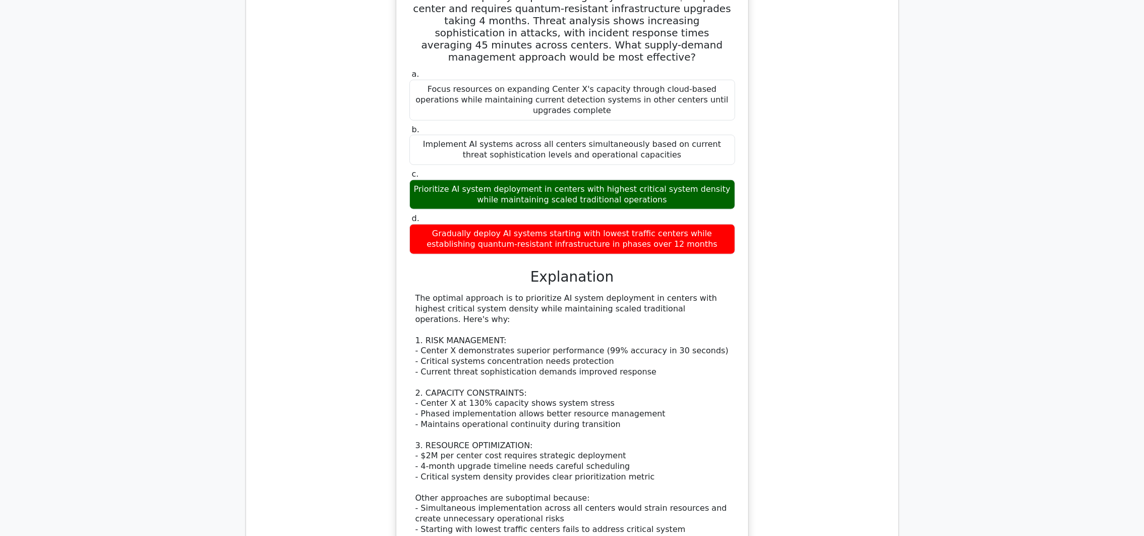
drag, startPoint x: 519, startPoint y: 206, endPoint x: 725, endPoint y: 217, distance: 205.6
click at [725, 293] on div "The optimal approach is to prioritize AI system deployment in centers with high…" at bounding box center [573, 445] width 314 height 304
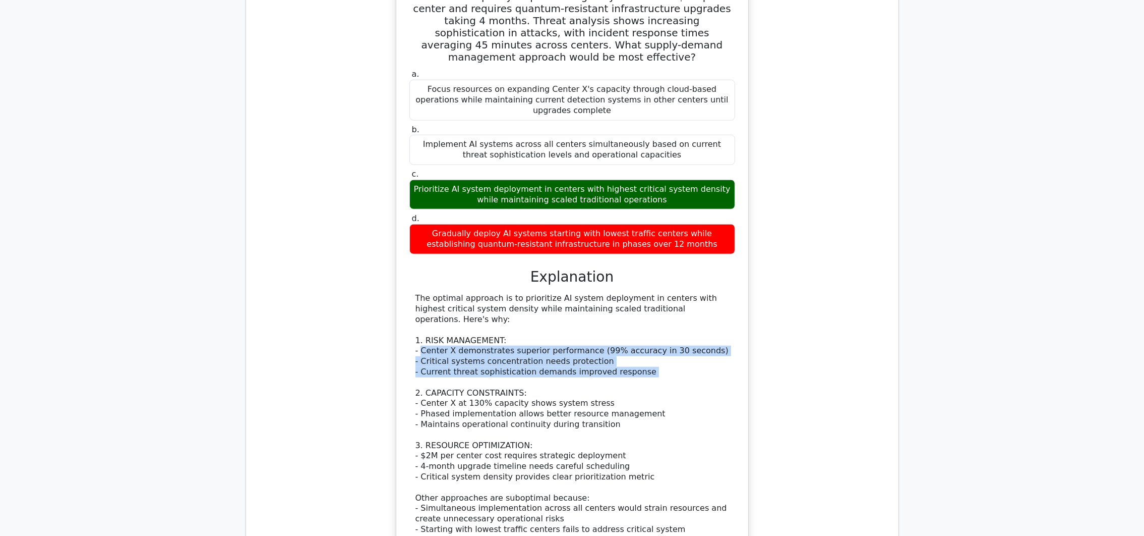
drag, startPoint x: 423, startPoint y: 242, endPoint x: 703, endPoint y: 274, distance: 282.3
click at [703, 293] on div "The optimal approach is to prioritize AI system deployment in centers with high…" at bounding box center [573, 445] width 314 height 304
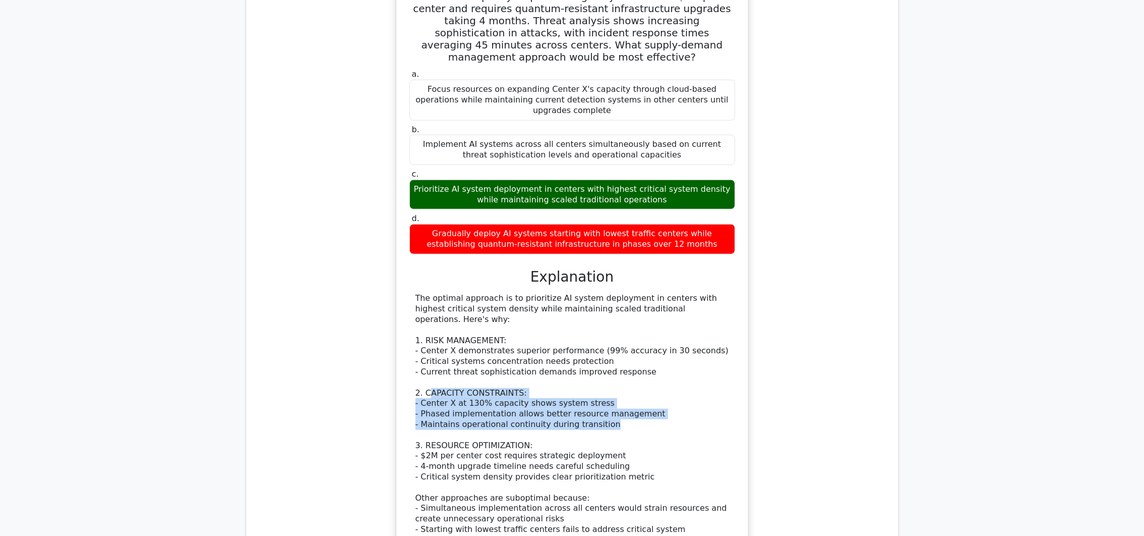
drag, startPoint x: 427, startPoint y: 288, endPoint x: 642, endPoint y: 316, distance: 216.6
click at [642, 316] on div "The optimal approach is to prioritize AI system deployment in centers with high…" at bounding box center [573, 445] width 314 height 304
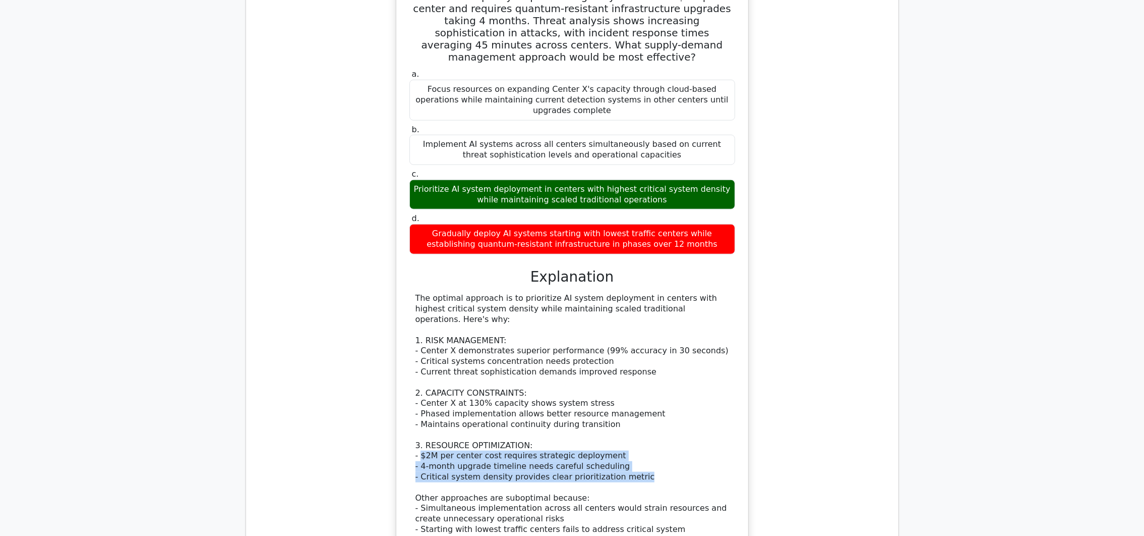
drag, startPoint x: 422, startPoint y: 352, endPoint x: 630, endPoint y: 369, distance: 209.0
click at [630, 369] on div "The optimal approach is to prioritize AI system deployment in centers with high…" at bounding box center [573, 445] width 314 height 304
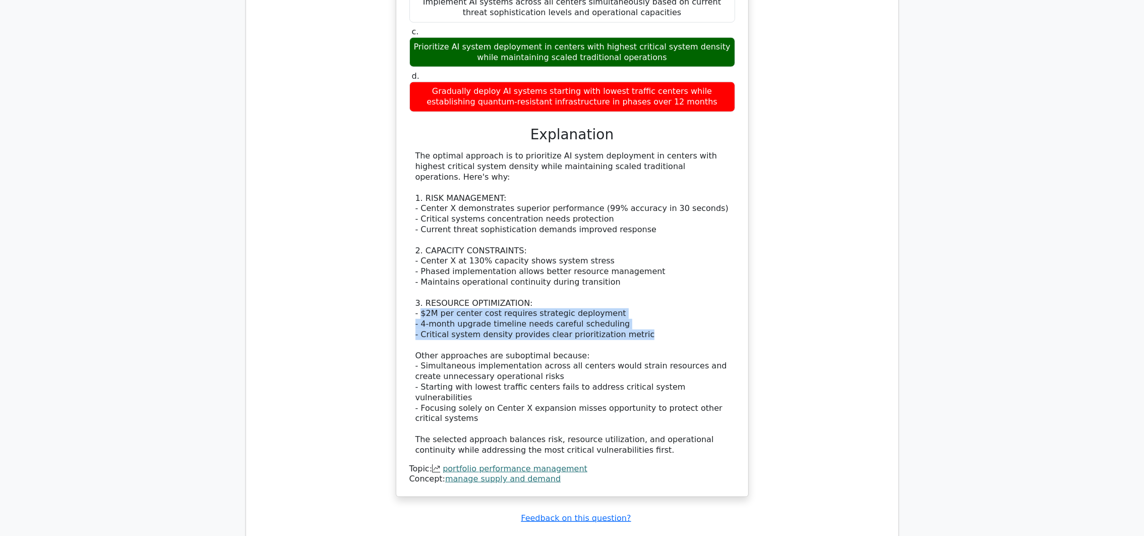
scroll to position [1664, 0]
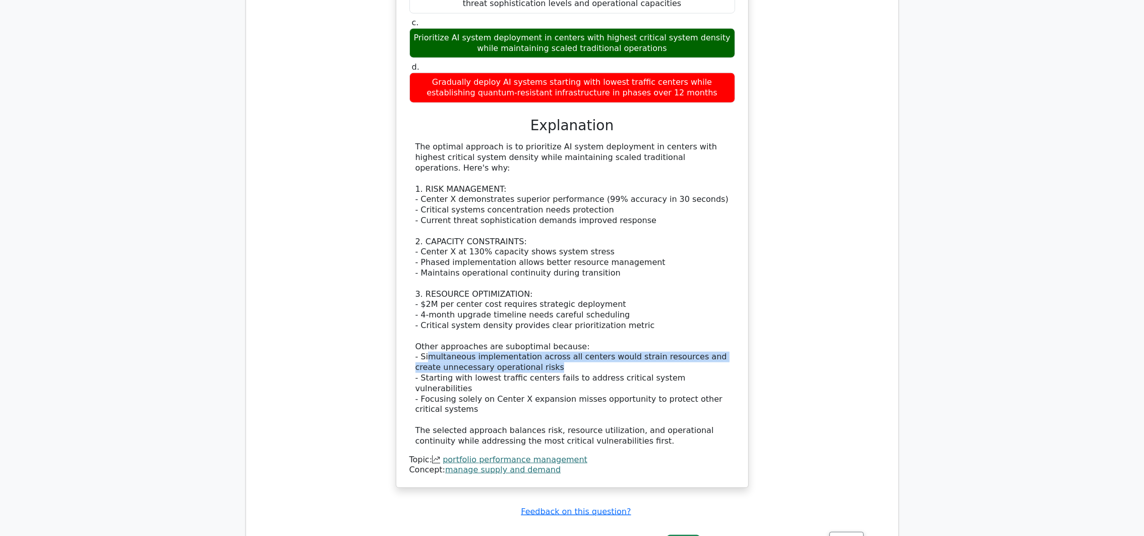
drag, startPoint x: 428, startPoint y: 253, endPoint x: 547, endPoint y: 259, distance: 119.7
click at [547, 259] on div "The optimal approach is to prioritize AI system deployment in centers with high…" at bounding box center [573, 294] width 314 height 304
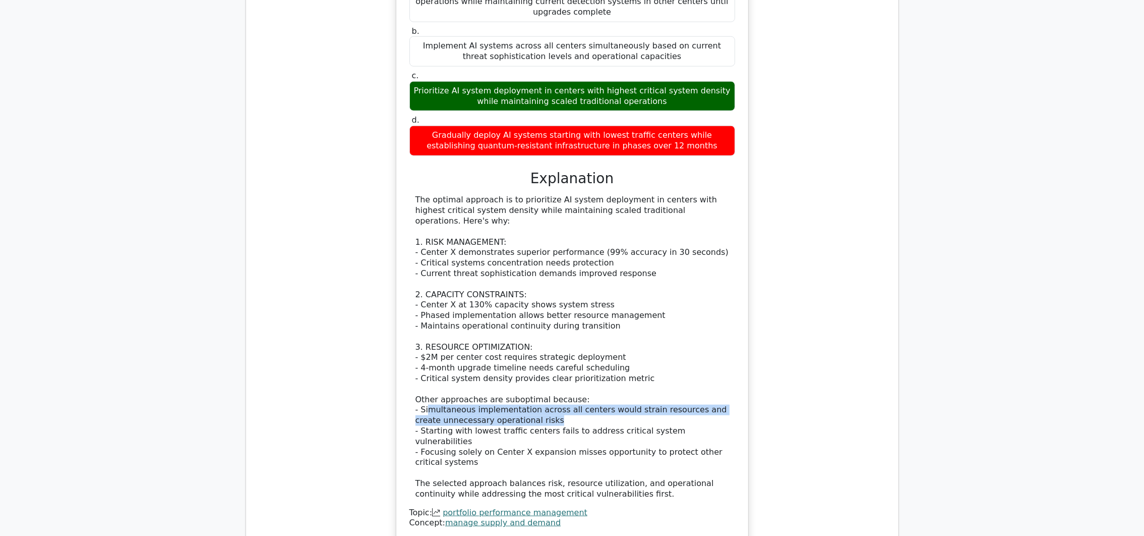
scroll to position [1588, 0]
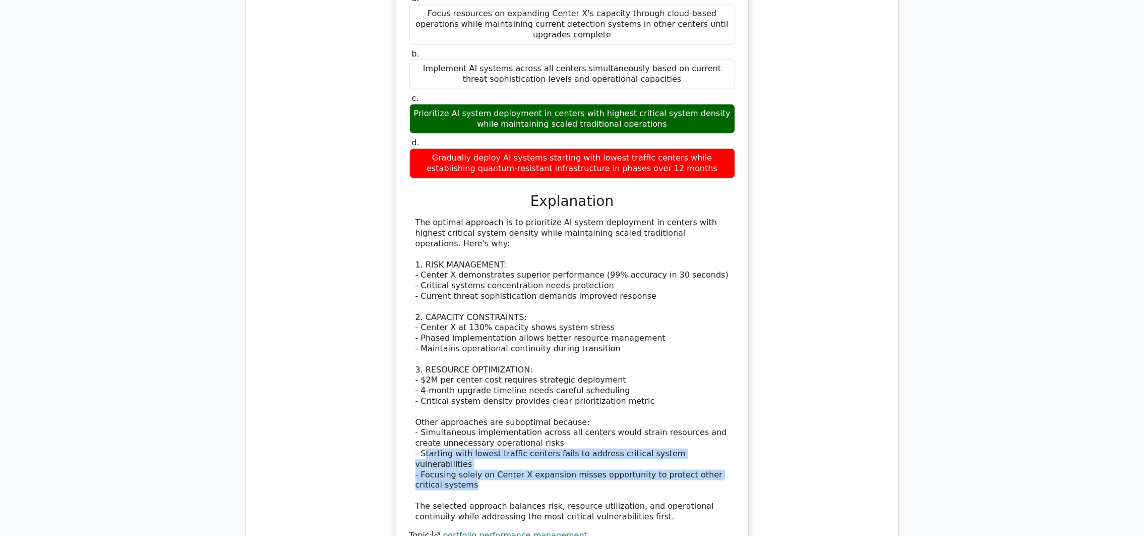
drag, startPoint x: 425, startPoint y: 346, endPoint x: 708, endPoint y: 365, distance: 283.6
click at [708, 365] on div "The optimal approach is to prioritize AI system deployment in centers with high…" at bounding box center [573, 369] width 314 height 304
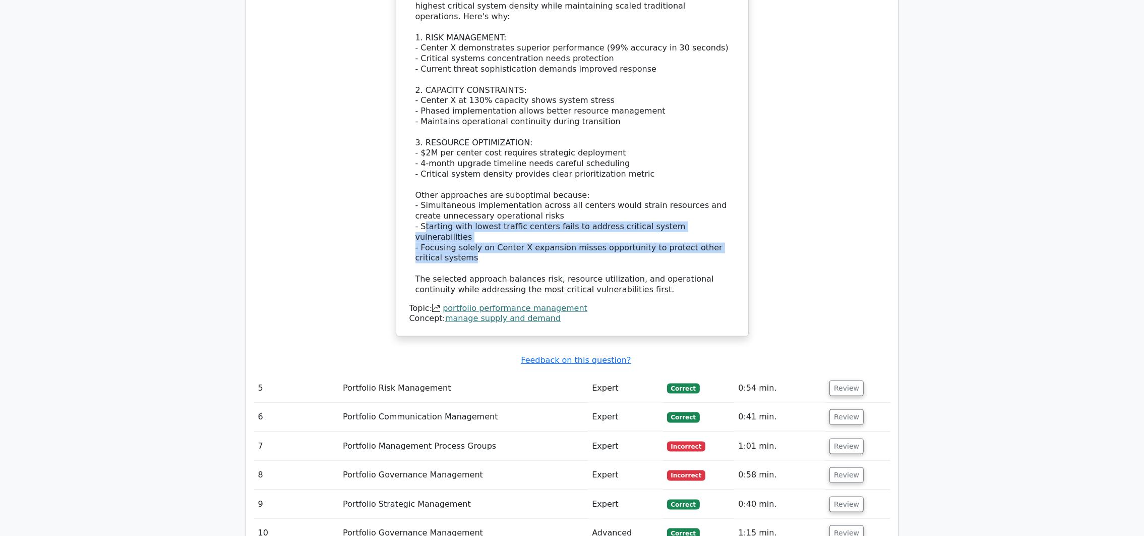
scroll to position [2042, 0]
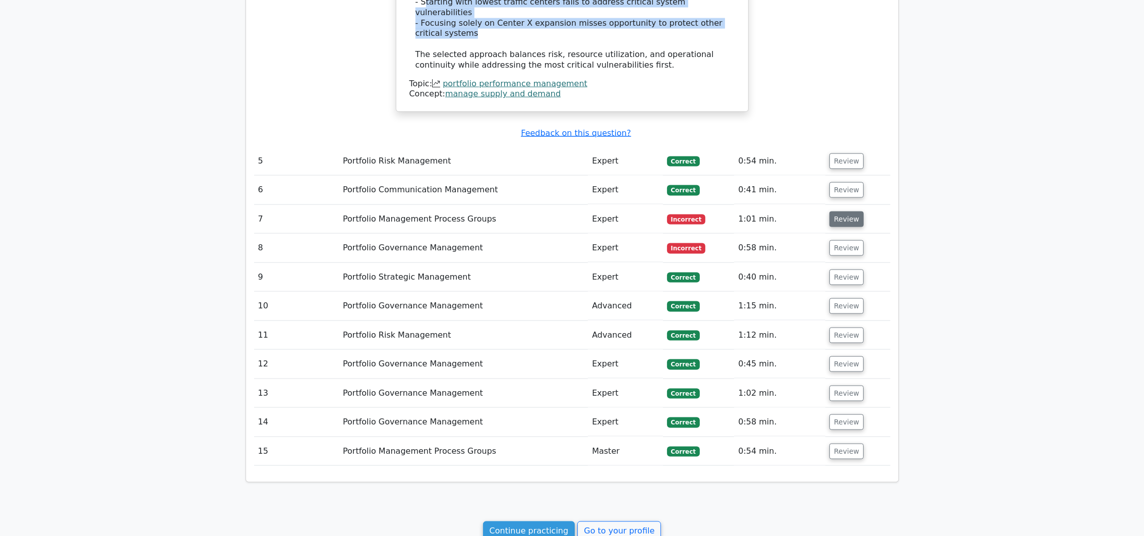
click at [833, 211] on button "Review" at bounding box center [847, 219] width 34 height 16
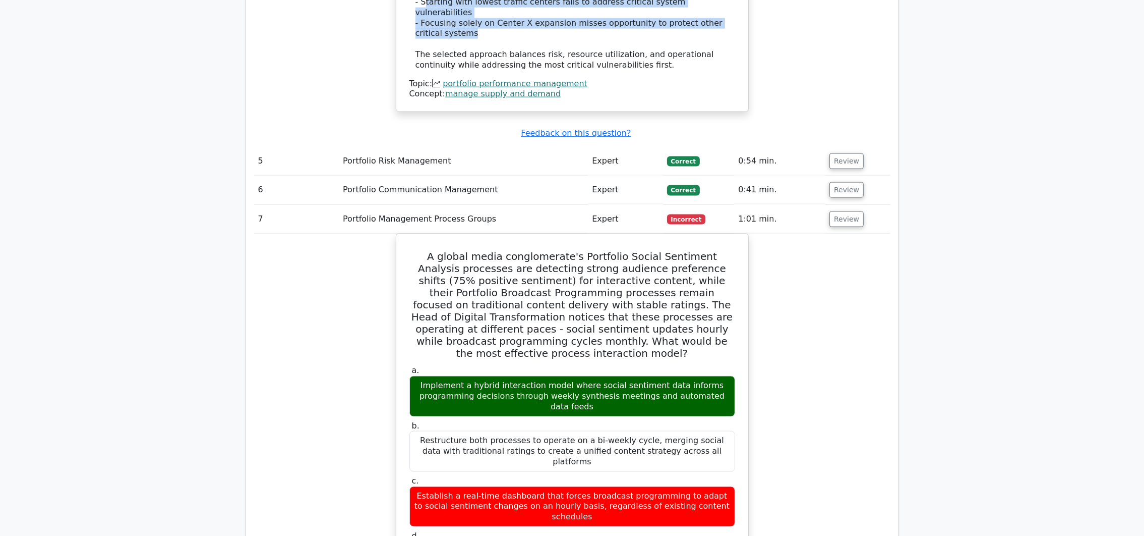
scroll to position [2118, 0]
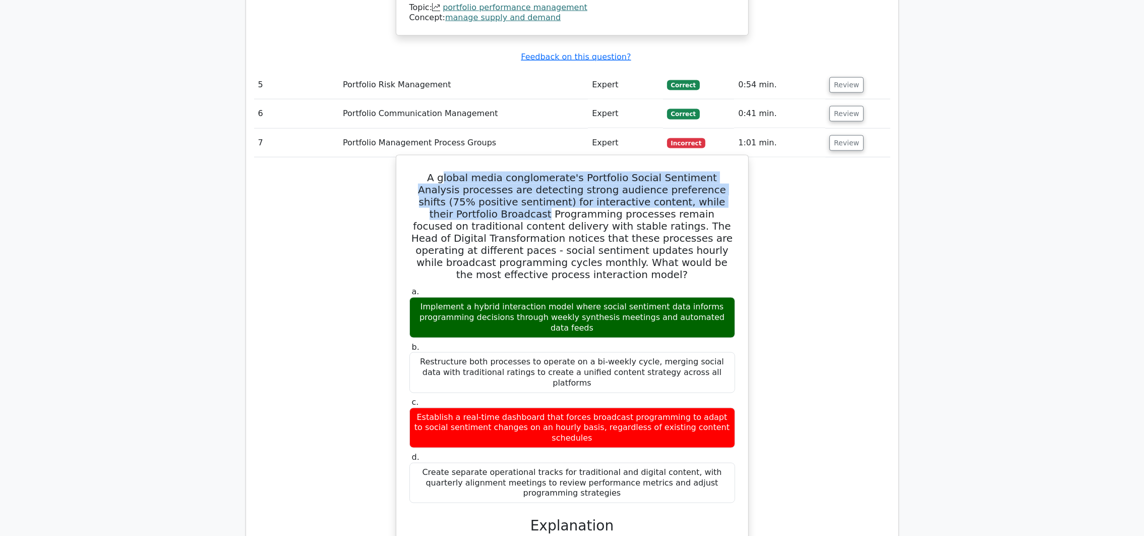
drag, startPoint x: 434, startPoint y: 64, endPoint x: 732, endPoint y: 81, distance: 298.5
click at [732, 171] on h5 "A global media conglomerate's Portfolio Social Sentiment Analysis processes are…" at bounding box center [573, 225] width 328 height 109
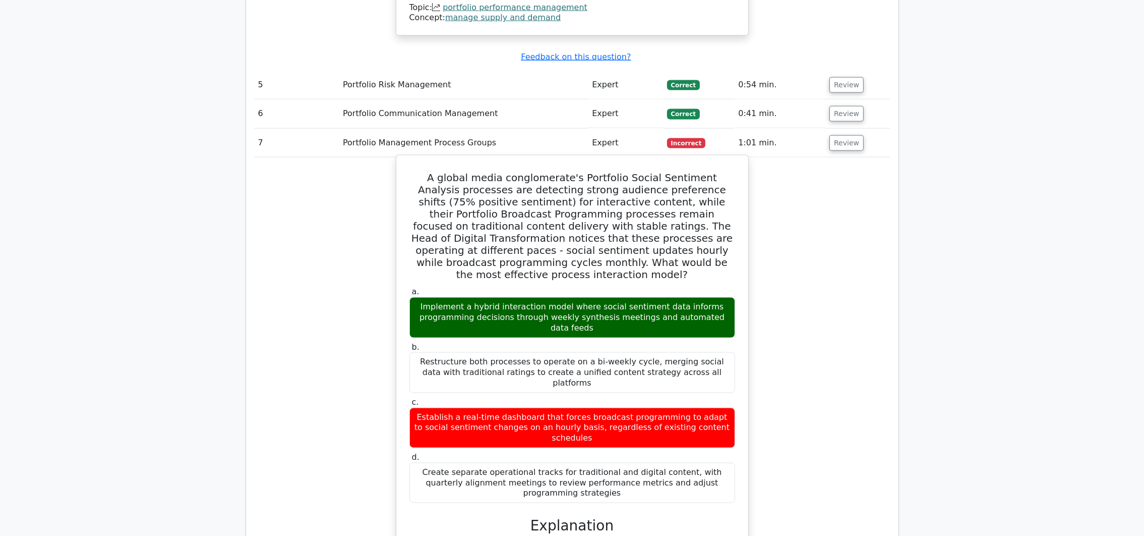
click at [498, 171] on h5 "A global media conglomerate's Portfolio Social Sentiment Analysis processes are…" at bounding box center [573, 225] width 328 height 109
drag, startPoint x: 441, startPoint y: 148, endPoint x: 697, endPoint y: 152, distance: 256.7
click at [697, 171] on h5 "A global media conglomerate's Portfolio Social Sentiment Analysis processes are…" at bounding box center [573, 225] width 328 height 109
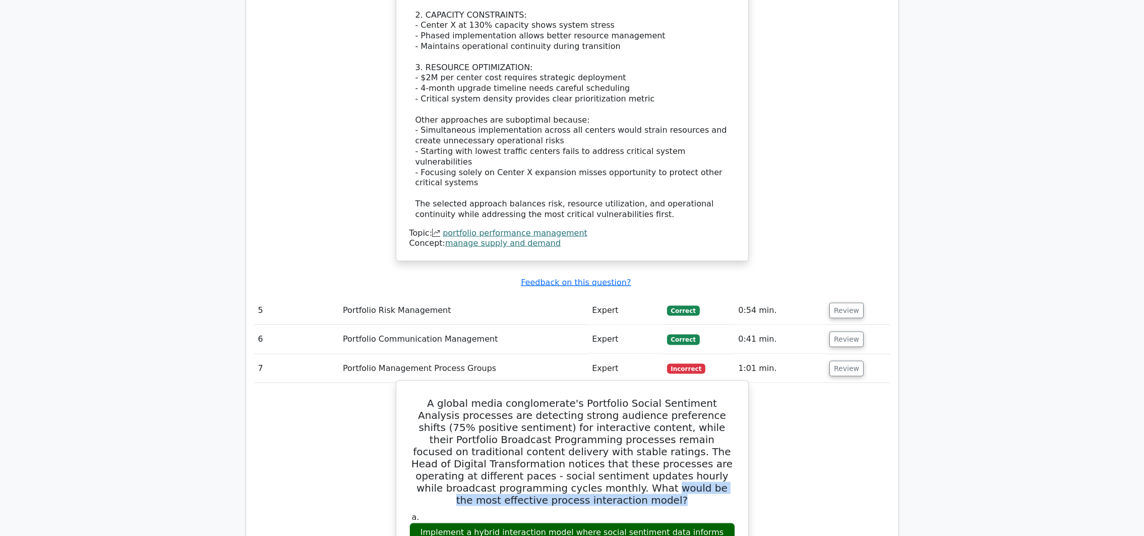
scroll to position [1891, 0]
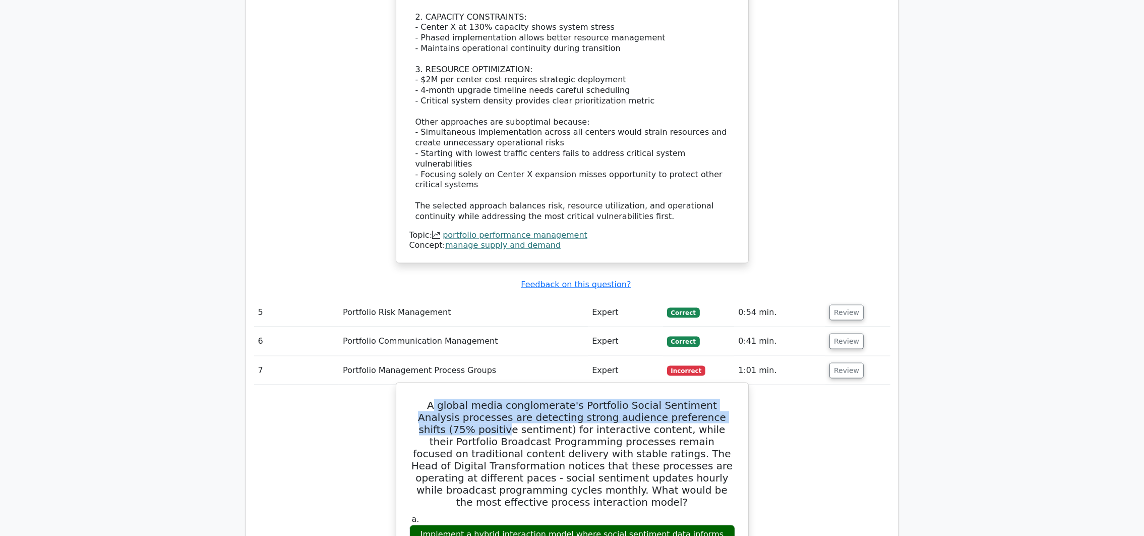
drag, startPoint x: 427, startPoint y: 288, endPoint x: 728, endPoint y: 295, distance: 301.2
click at [728, 399] on h5 "A global media conglomerate's Portfolio Social Sentiment Analysis processes are…" at bounding box center [573, 453] width 328 height 109
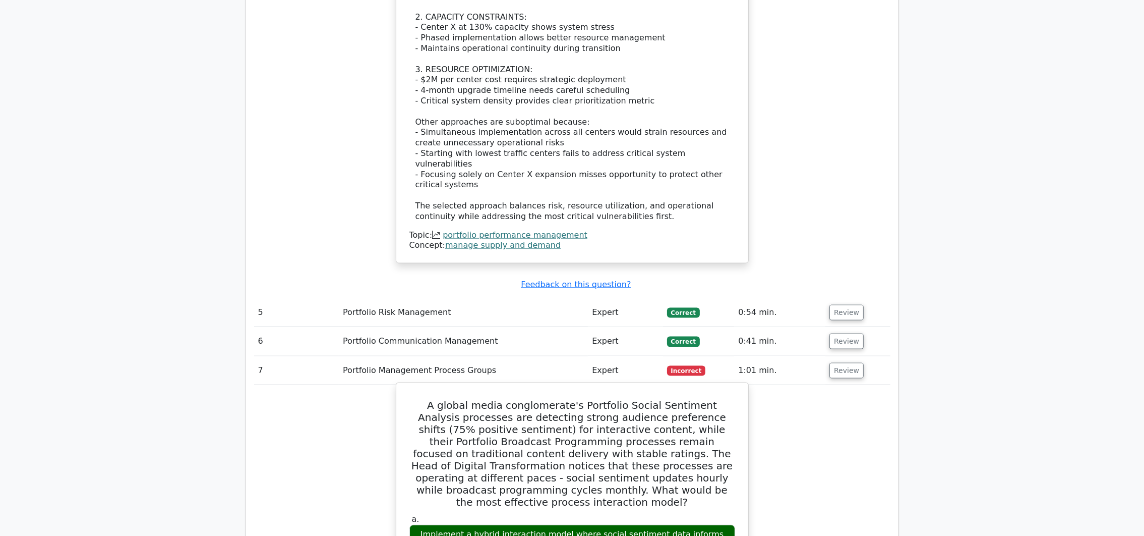
drag, startPoint x: 728, startPoint y: 295, endPoint x: 633, endPoint y: 317, distance: 97.4
click at [633, 399] on h5 "A global media conglomerate's Portfolio Social Sentiment Analysis processes are…" at bounding box center [573, 453] width 328 height 109
drag, startPoint x: 612, startPoint y: 314, endPoint x: 722, endPoint y: 317, distance: 110.0
click at [722, 399] on h5 "A global media conglomerate's Portfolio Social Sentiment Analysis processes are…" at bounding box center [573, 453] width 328 height 109
drag, startPoint x: 524, startPoint y: 329, endPoint x: 520, endPoint y: 335, distance: 7.3
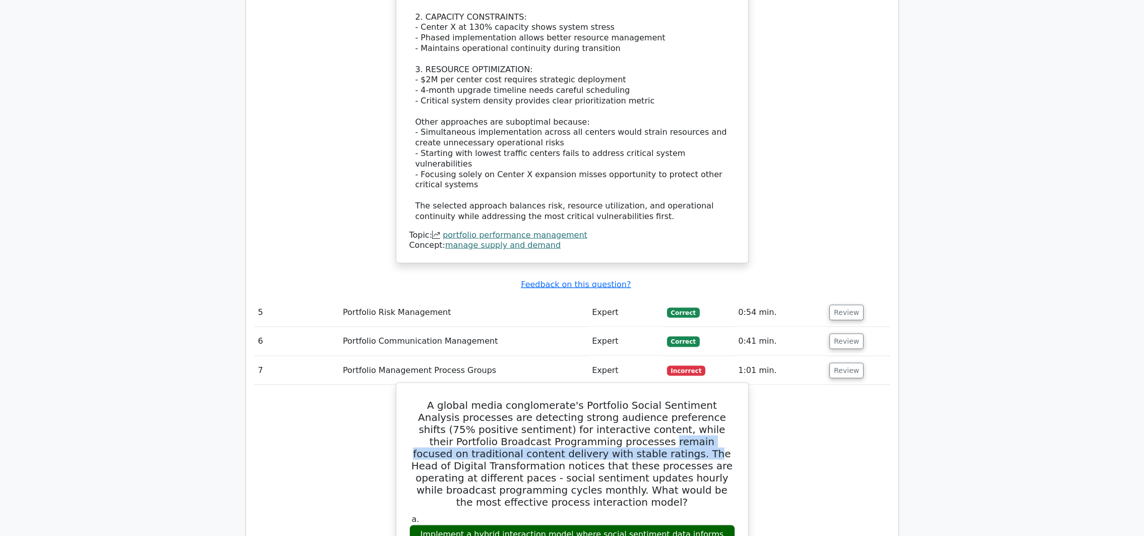
click at [520, 399] on h5 "A global media conglomerate's Portfolio Social Sentiment Analysis processes are…" at bounding box center [573, 453] width 328 height 109
drag, startPoint x: 520, startPoint y: 335, endPoint x: 639, endPoint y: 338, distance: 119.6
click at [639, 399] on h5 "A global media conglomerate's Portfolio Social Sentiment Analysis processes are…" at bounding box center [573, 453] width 328 height 109
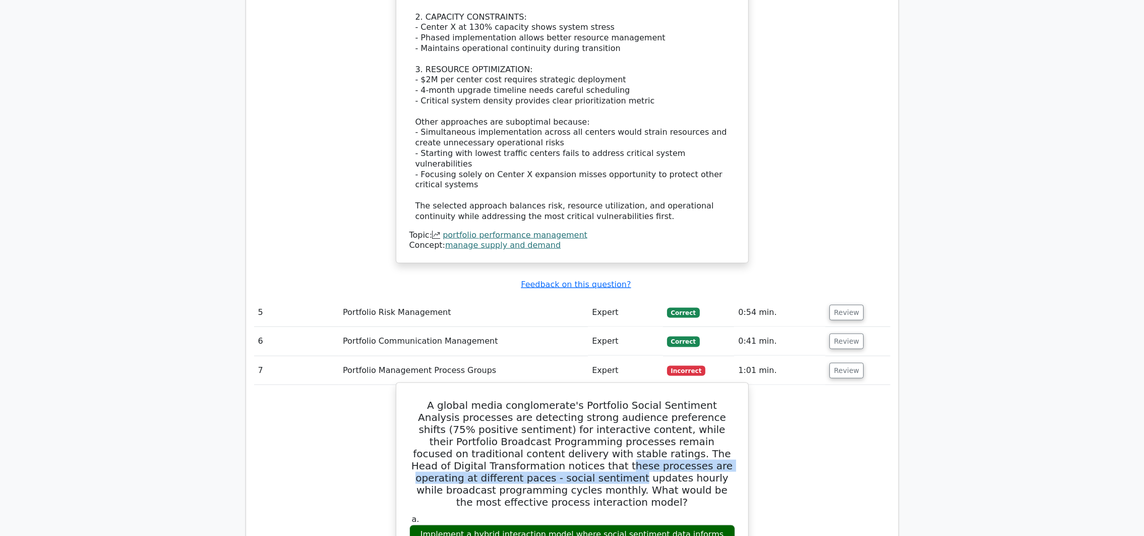
drag, startPoint x: 425, startPoint y: 347, endPoint x: 725, endPoint y: 352, distance: 300.1
click at [725, 399] on h5 "A global media conglomerate's Portfolio Social Sentiment Analysis processes are…" at bounding box center [573, 453] width 328 height 109
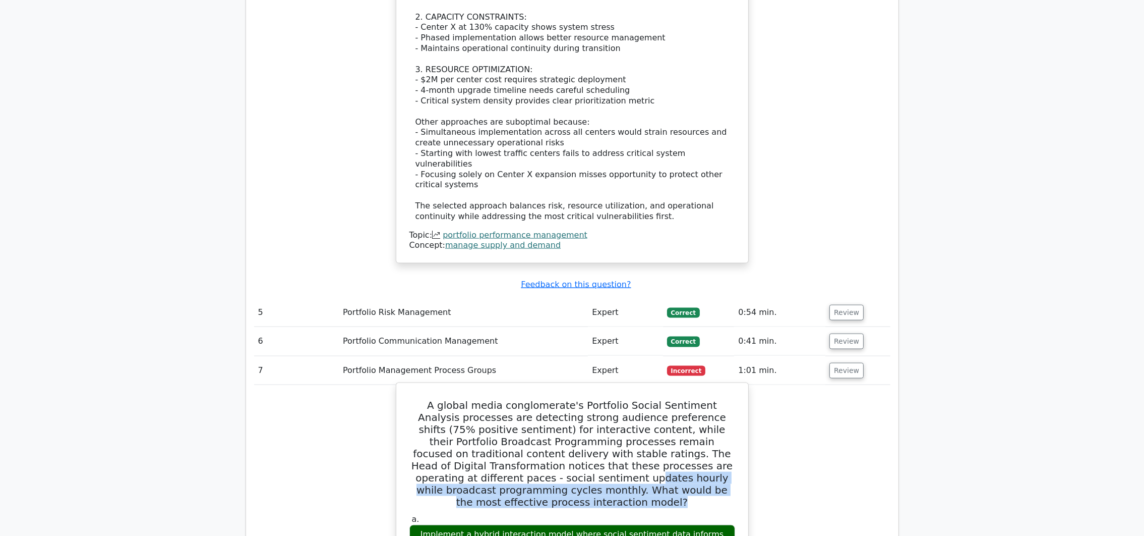
drag, startPoint x: 428, startPoint y: 359, endPoint x: 708, endPoint y: 370, distance: 279.6
click at [708, 399] on h5 "A global media conglomerate's Portfolio Social Sentiment Analysis processes are…" at bounding box center [573, 453] width 328 height 109
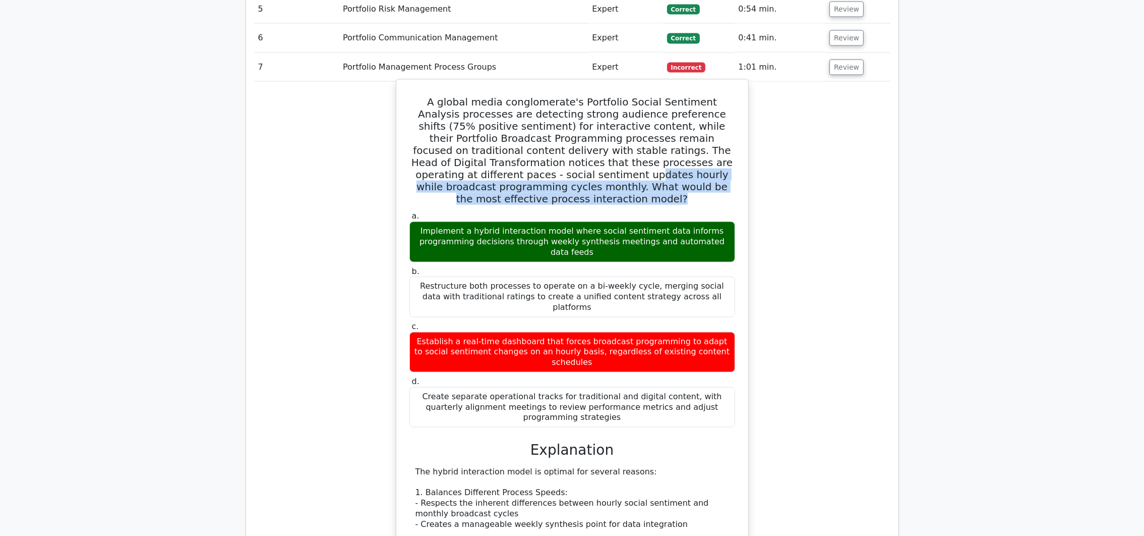
scroll to position [2269, 0]
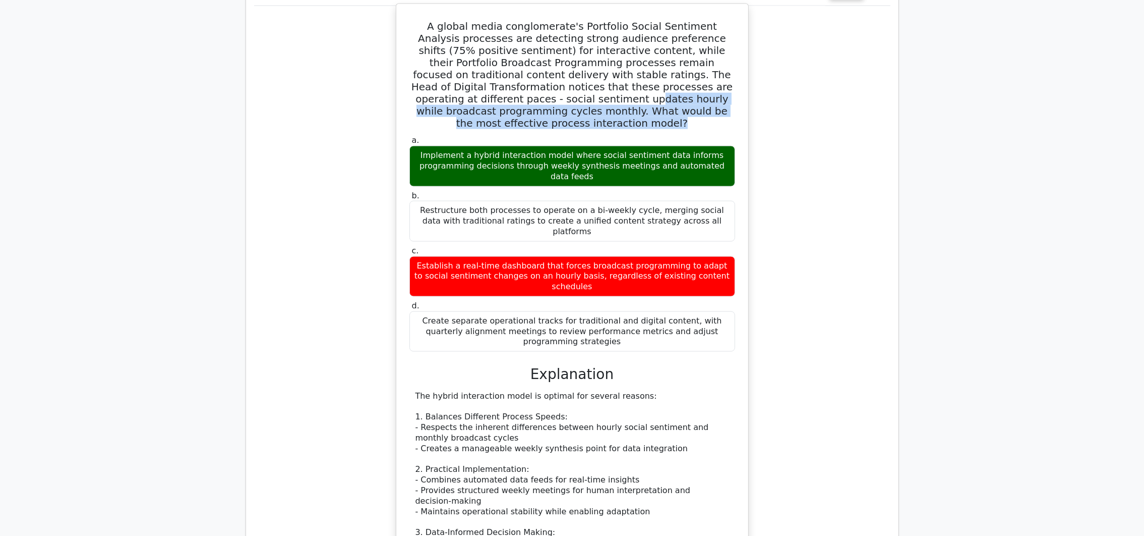
drag, startPoint x: 418, startPoint y: 227, endPoint x: 631, endPoint y: 228, distance: 213.3
click at [631, 391] on div "The hybrid interaction model is optimal for several reasons: 1. Balances Differ…" at bounding box center [573, 527] width 314 height 273
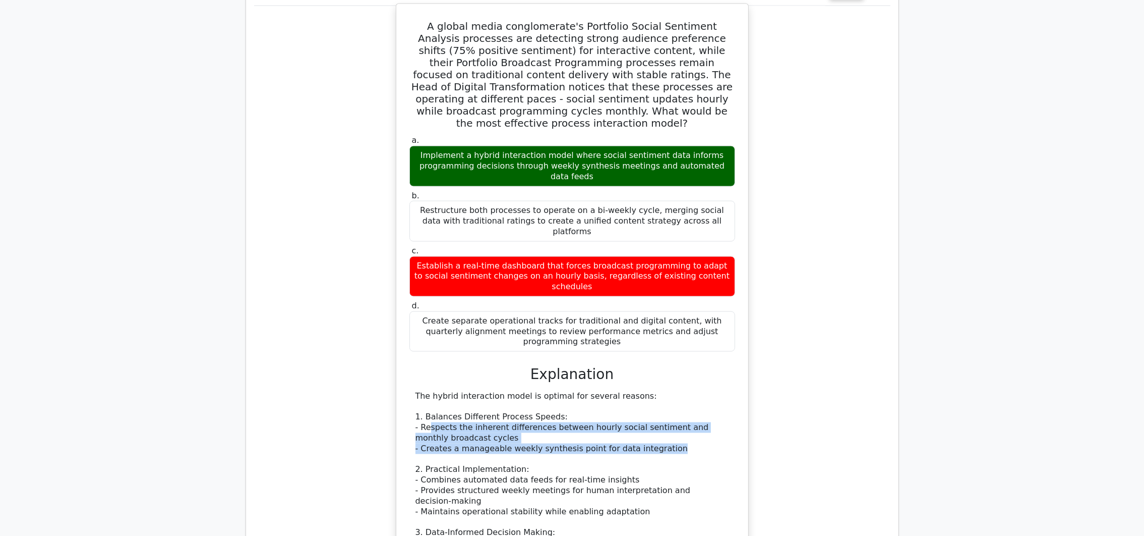
drag, startPoint x: 430, startPoint y: 253, endPoint x: 690, endPoint y: 284, distance: 262.0
click at [690, 391] on div "The hybrid interaction model is optimal for several reasons: 1. Balances Differ…" at bounding box center [573, 527] width 314 height 273
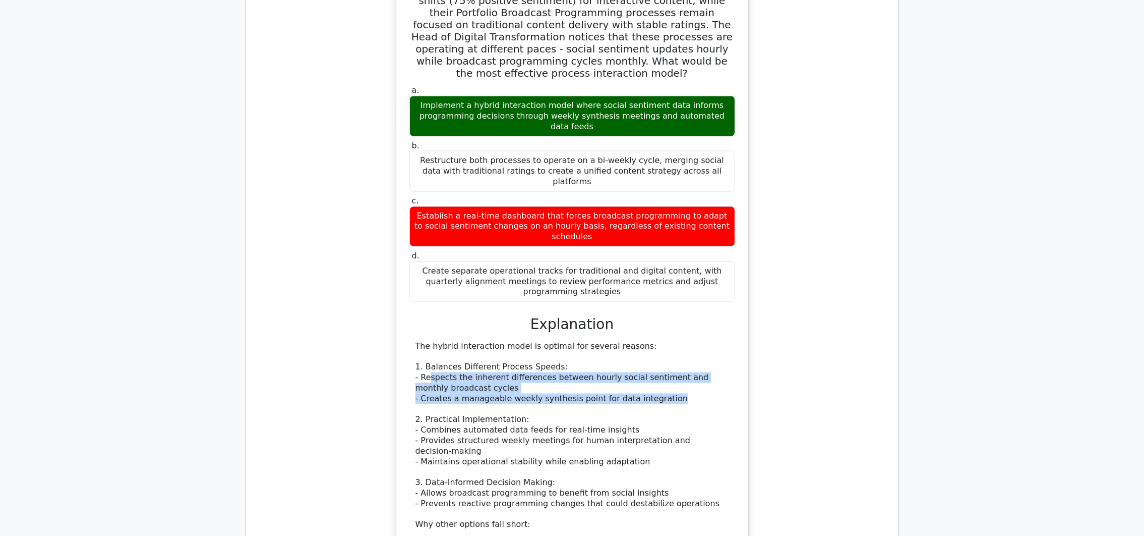
scroll to position [2345, 0]
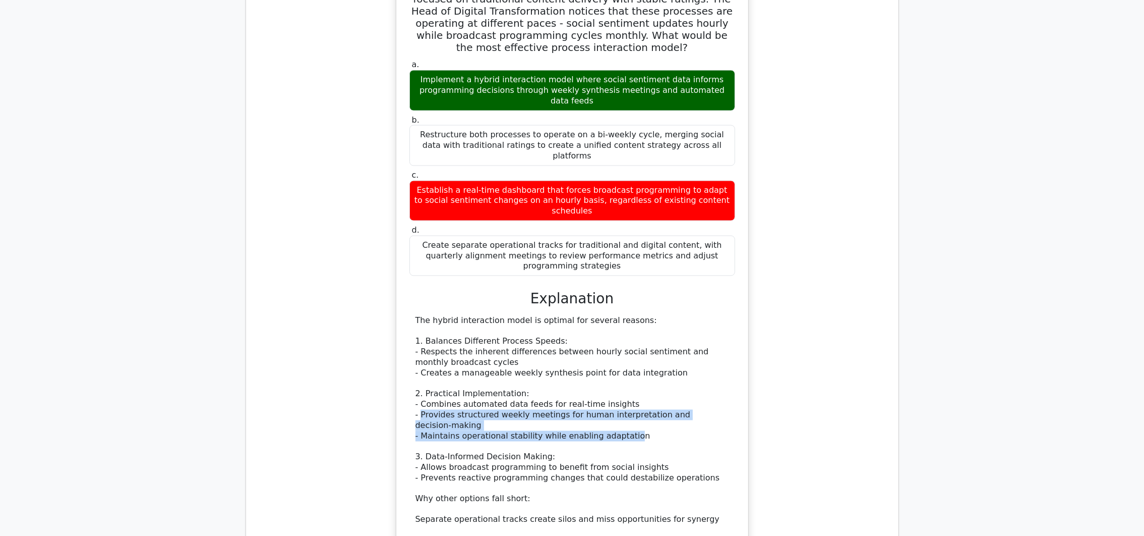
drag, startPoint x: 422, startPoint y: 241, endPoint x: 620, endPoint y: 255, distance: 198.2
click at [620, 315] on div "The hybrid interaction model is optimal for several reasons: 1. Balances Differ…" at bounding box center [573, 451] width 314 height 273
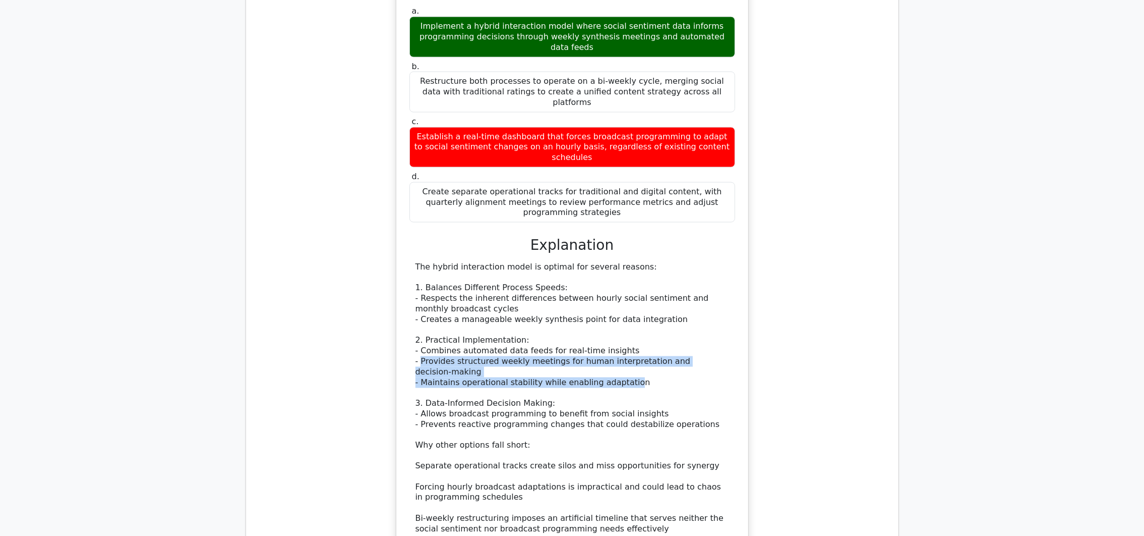
scroll to position [2421, 0]
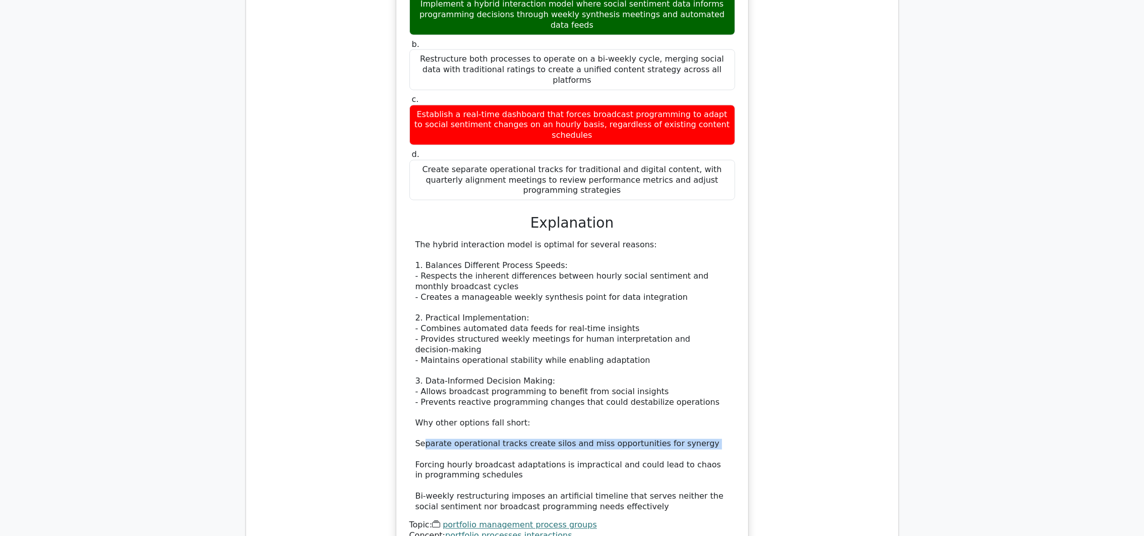
drag, startPoint x: 422, startPoint y: 267, endPoint x: 698, endPoint y: 273, distance: 275.9
click at [698, 273] on div "The hybrid interaction model is optimal for several reasons: 1. Balances Differ…" at bounding box center [573, 376] width 314 height 273
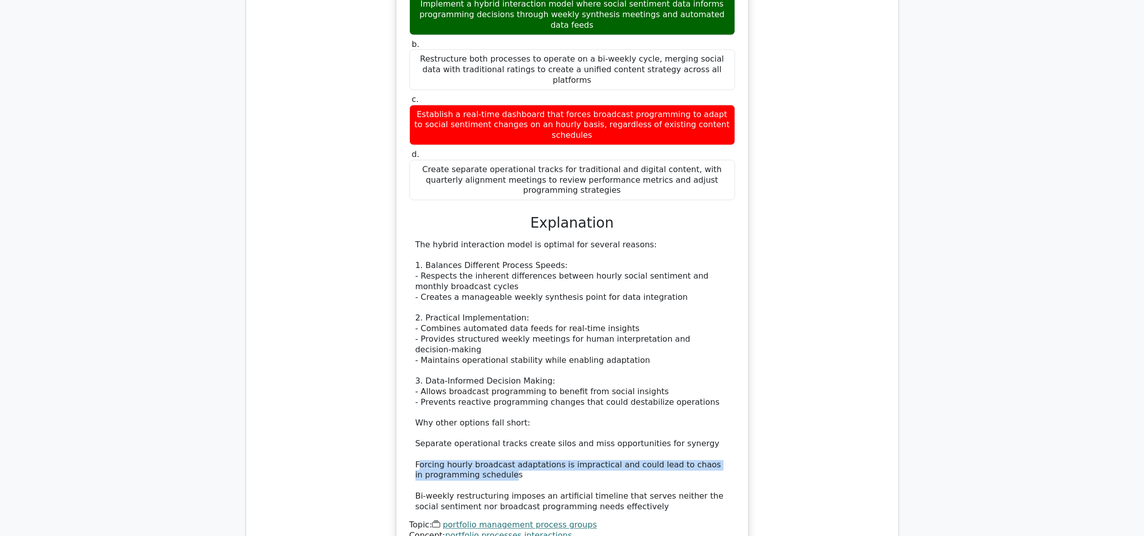
drag, startPoint x: 418, startPoint y: 289, endPoint x: 499, endPoint y: 293, distance: 80.7
click at [499, 293] on div "The hybrid interaction model is optimal for several reasons: 1. Balances Differ…" at bounding box center [573, 376] width 314 height 273
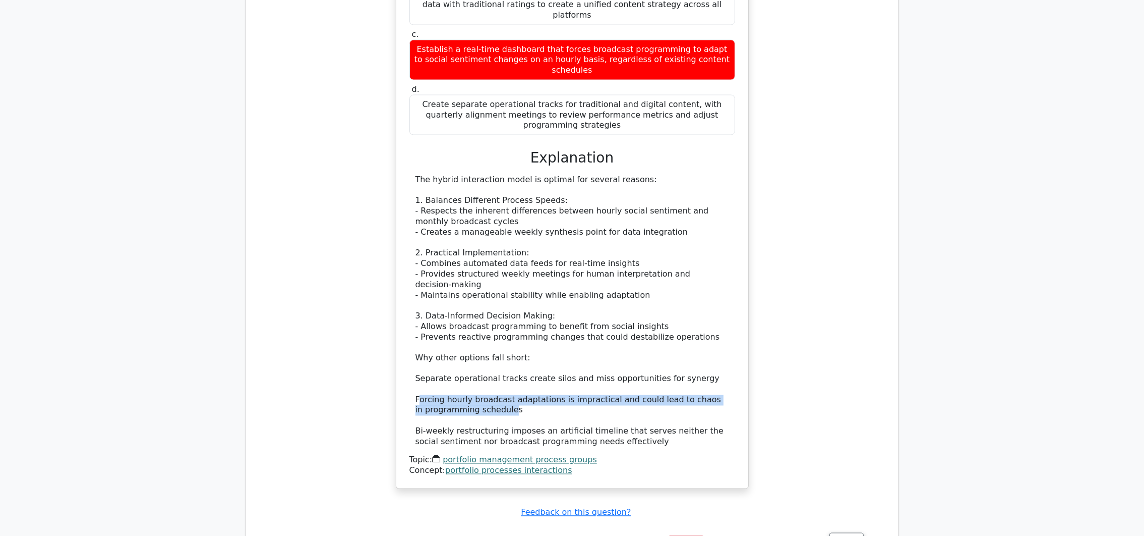
scroll to position [2572, 0]
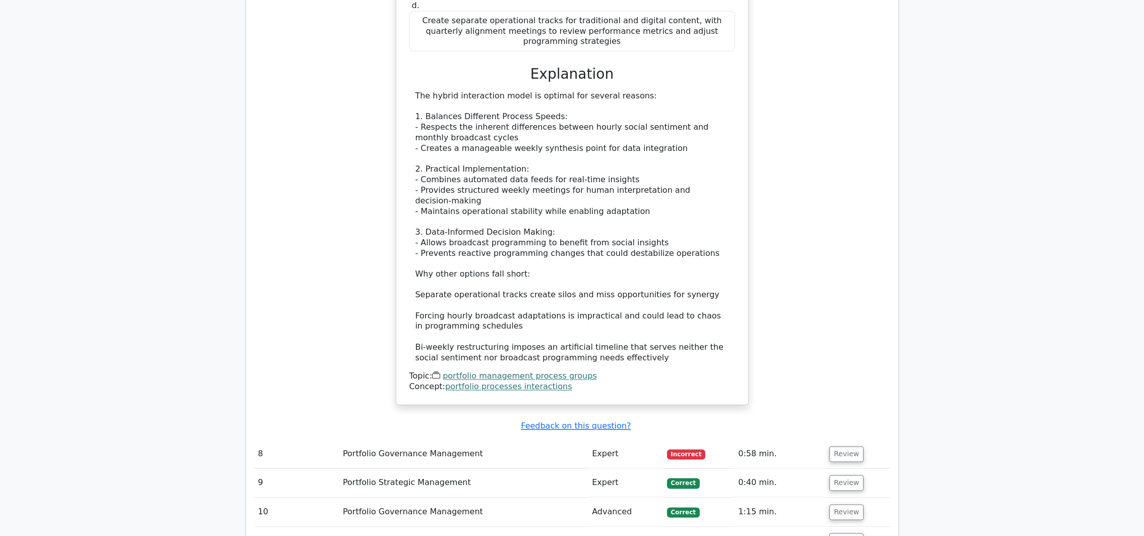
click at [860, 440] on td "Review" at bounding box center [858, 454] width 65 height 29
click at [850, 446] on button "Review" at bounding box center [847, 454] width 34 height 16
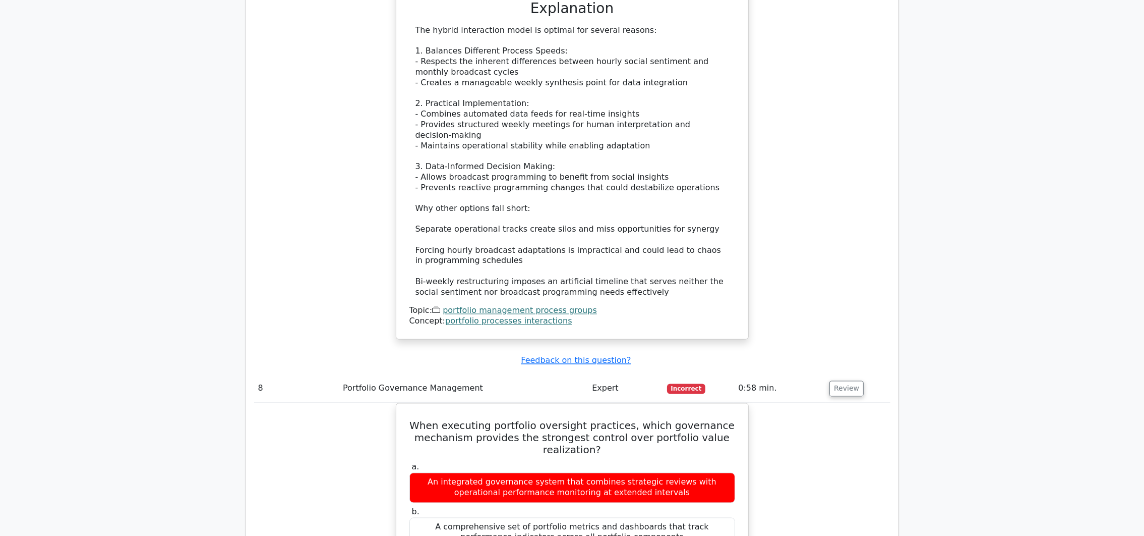
scroll to position [2723, 0]
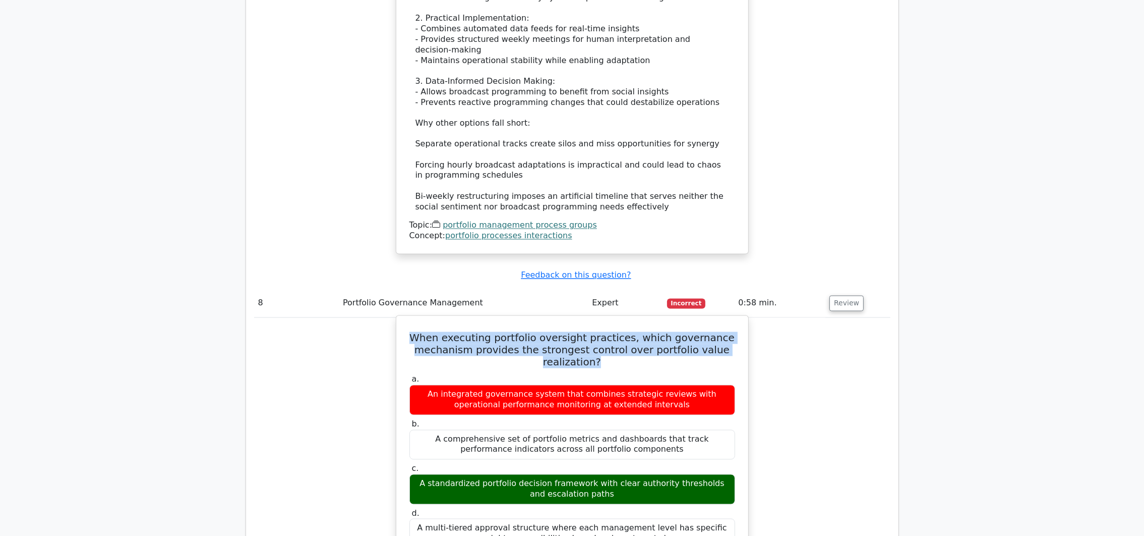
drag, startPoint x: 420, startPoint y: 152, endPoint x: 601, endPoint y: 178, distance: 183.3
click at [601, 332] on h5 "When executing portfolio oversight practices, which governance mechanism provid…" at bounding box center [573, 350] width 328 height 36
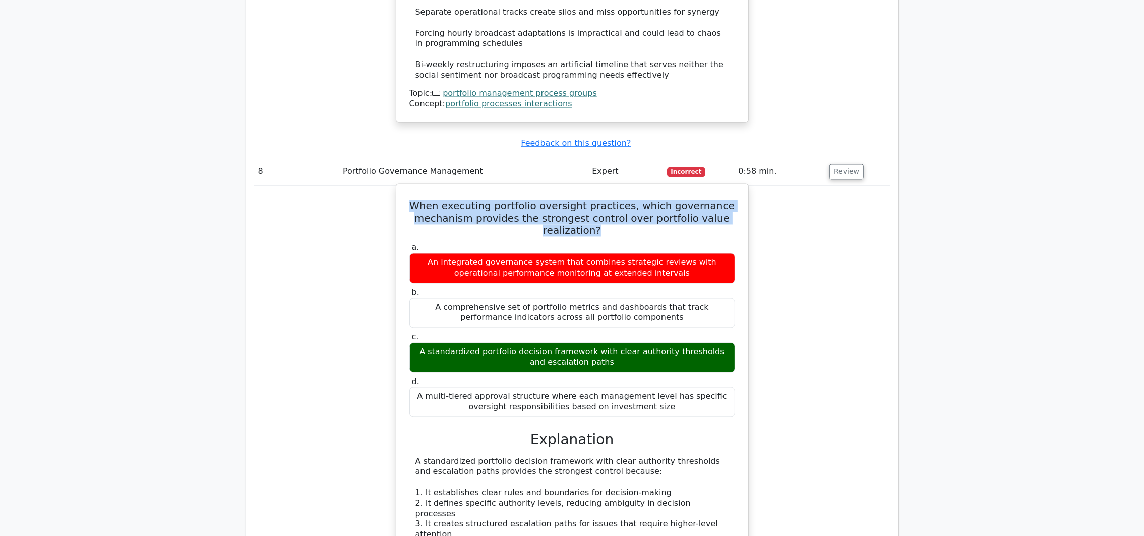
scroll to position [2874, 0]
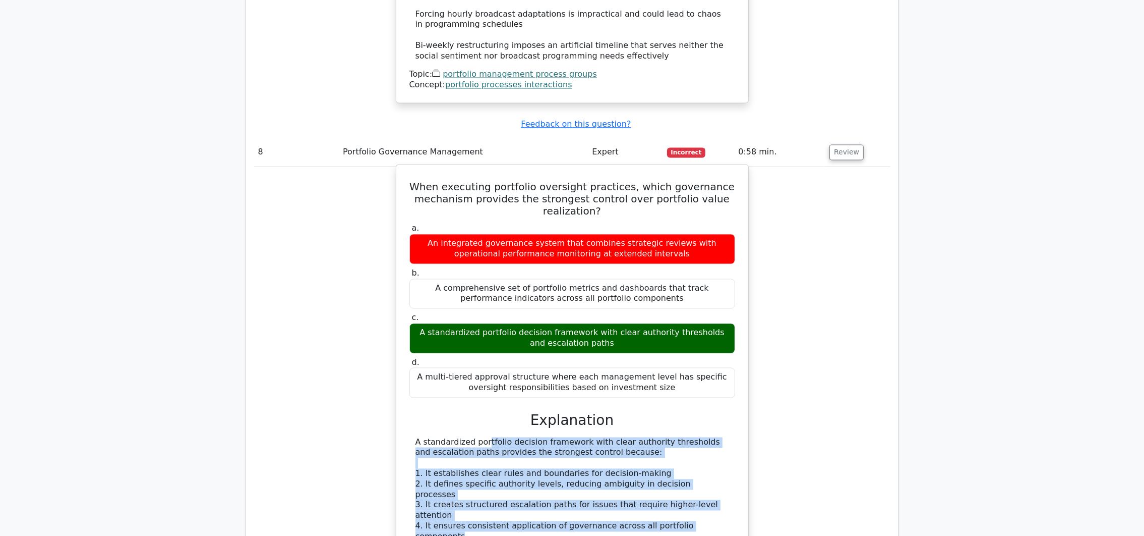
drag, startPoint x: 452, startPoint y: 264, endPoint x: 716, endPoint y: 325, distance: 271.2
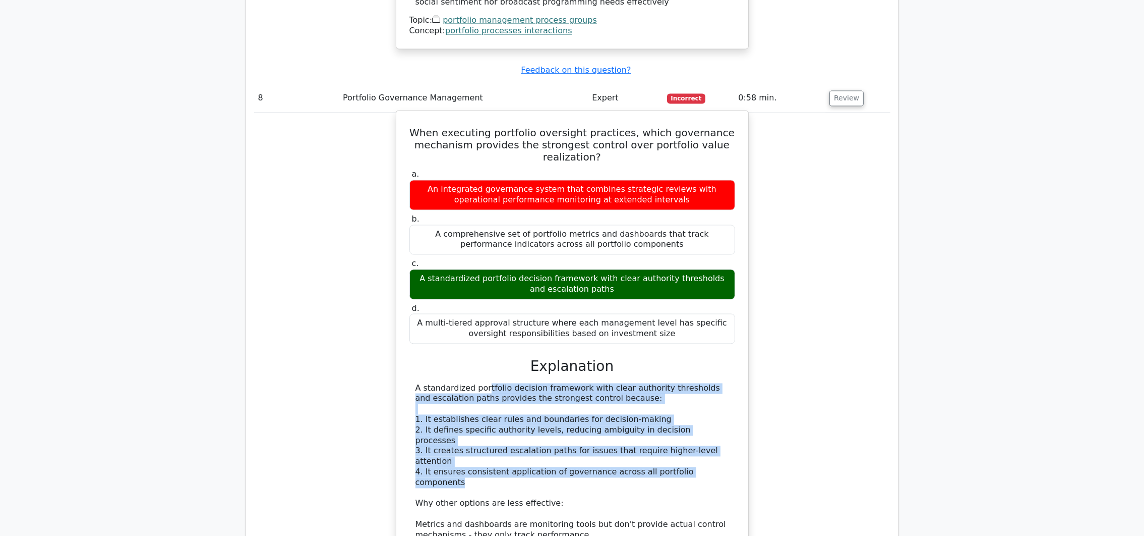
scroll to position [2950, 0]
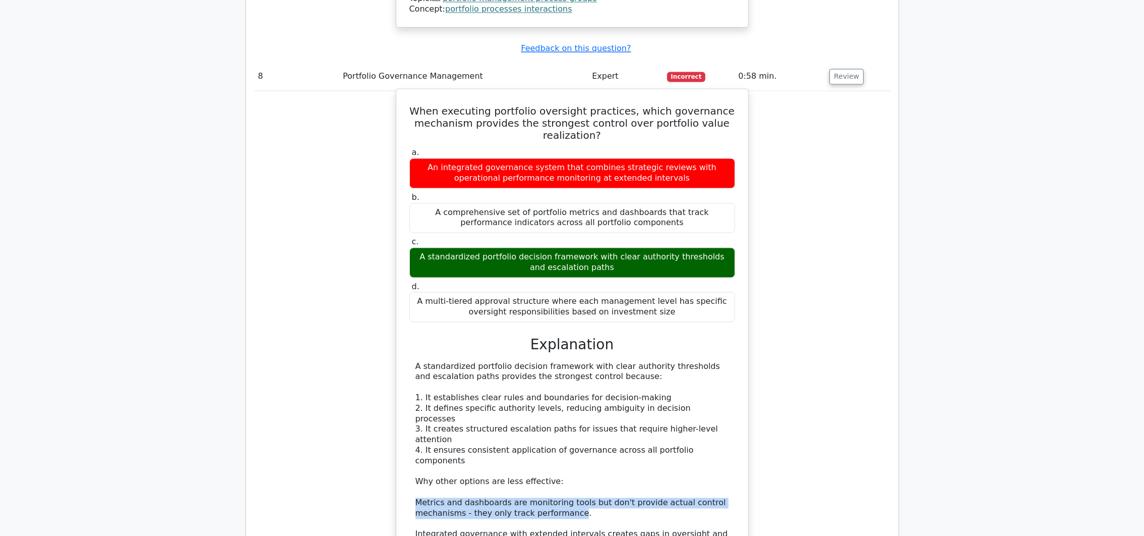
drag, startPoint x: 415, startPoint y: 293, endPoint x: 565, endPoint y: 302, distance: 150.6
click at [565, 361] on div "A standardized portfolio decision framework with clear authority thresholds and…" at bounding box center [573, 476] width 314 height 231
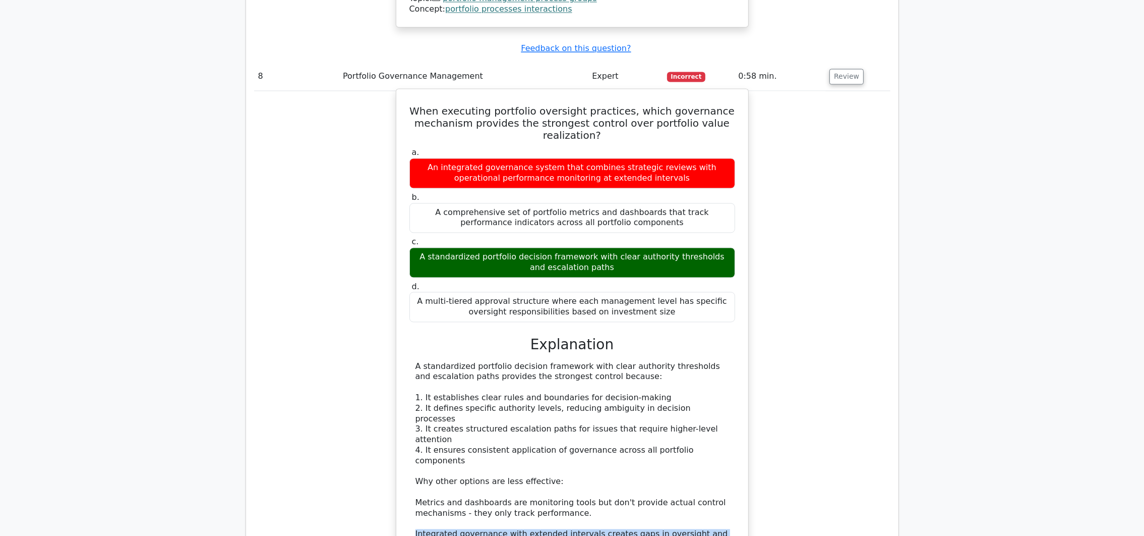
drag, startPoint x: 413, startPoint y: 323, endPoint x: 644, endPoint y: 330, distance: 231.6
click at [644, 361] on div "A standardized portfolio decision framework with clear authority thresholds and…" at bounding box center [573, 476] width 326 height 231
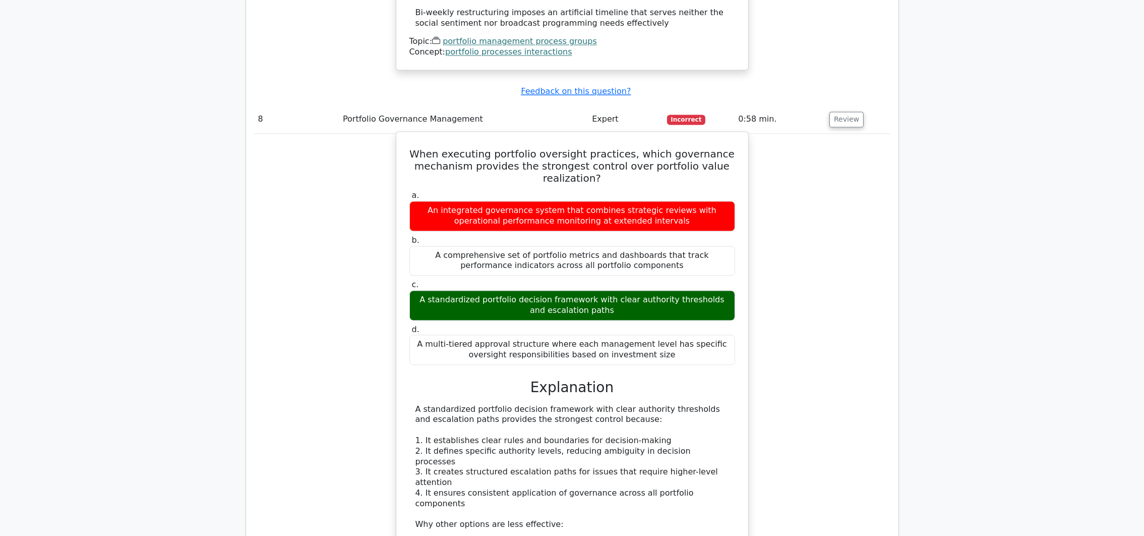
scroll to position [2798, 0]
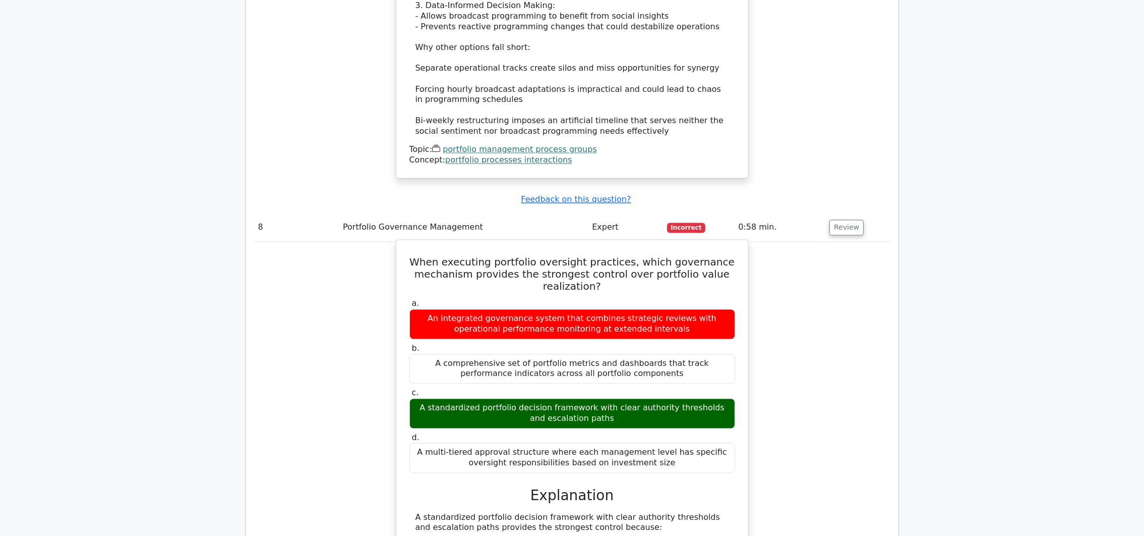
drag, startPoint x: 659, startPoint y: 147, endPoint x: 417, endPoint y: 134, distance: 242.9
click at [417, 309] on div "An integrated governance system that combines strategic reviews with operationa…" at bounding box center [573, 324] width 326 height 30
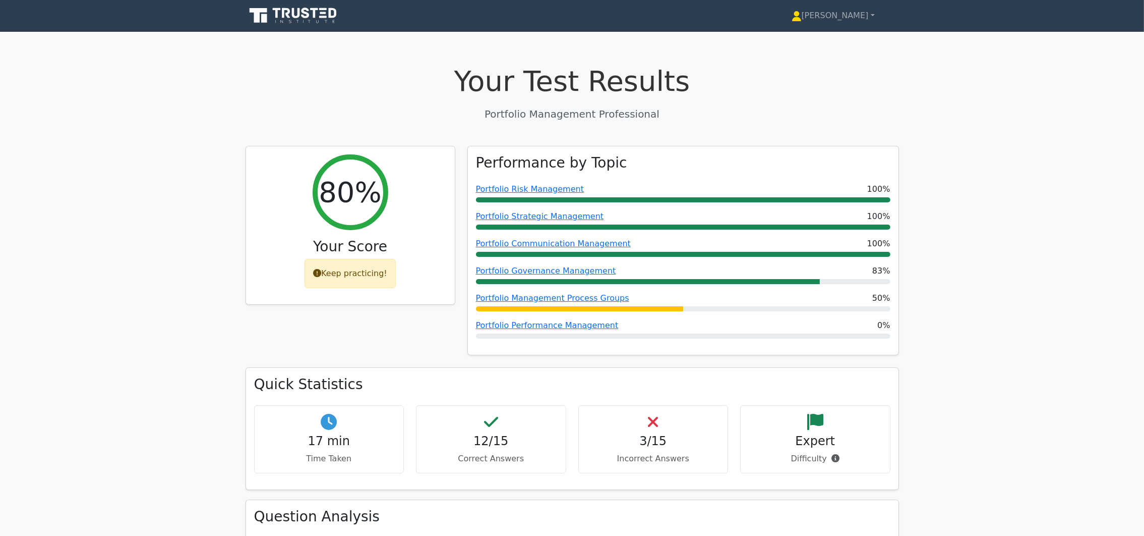
scroll to position [0, 0]
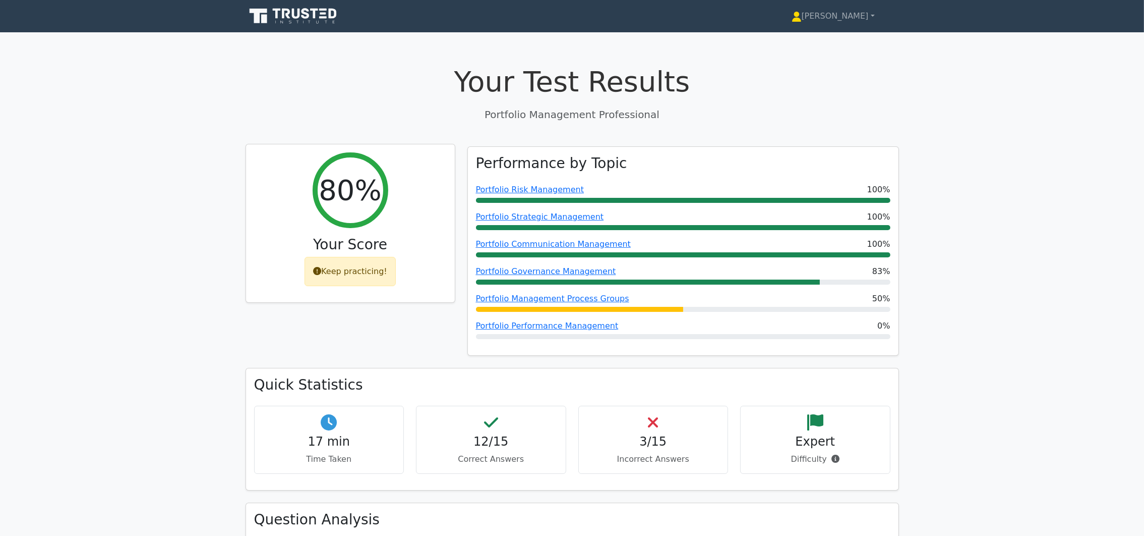
click at [357, 268] on div "Keep practicing!" at bounding box center [350, 271] width 91 height 29
click at [345, 277] on div "Keep practicing!" at bounding box center [350, 271] width 91 height 29
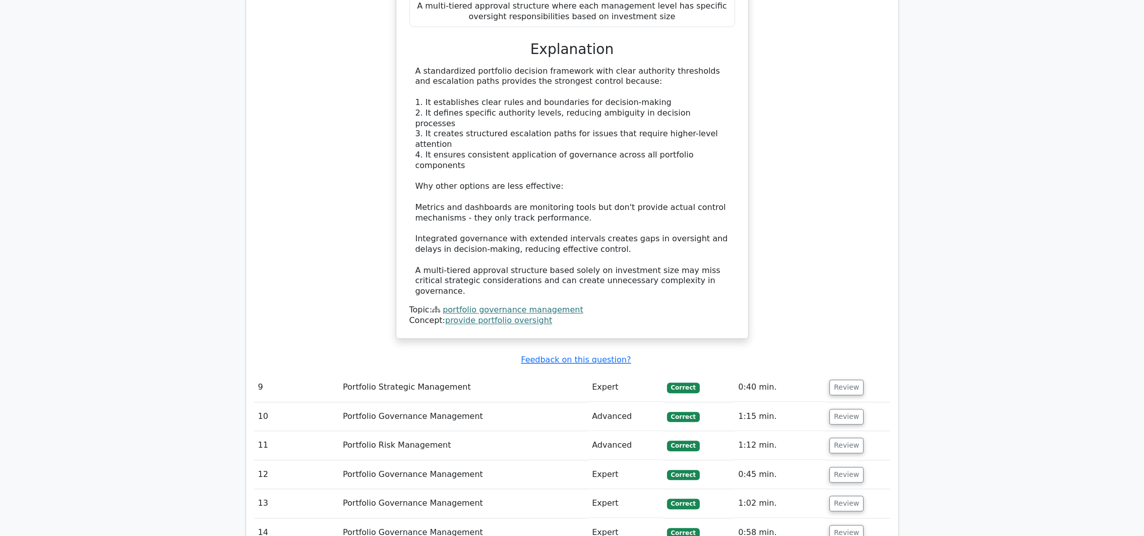
scroll to position [3298, 0]
